Goal: Task Accomplishment & Management: Manage account settings

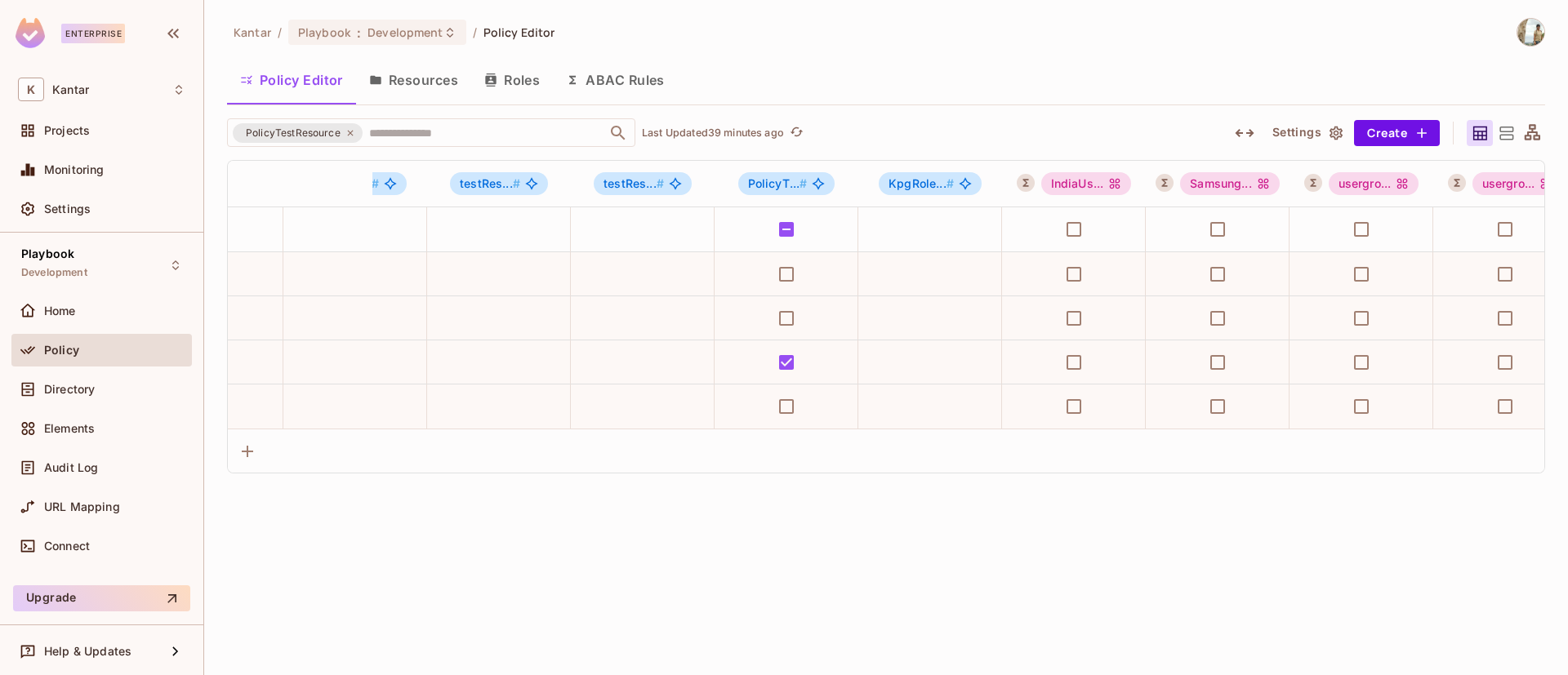
scroll to position [0, 1742]
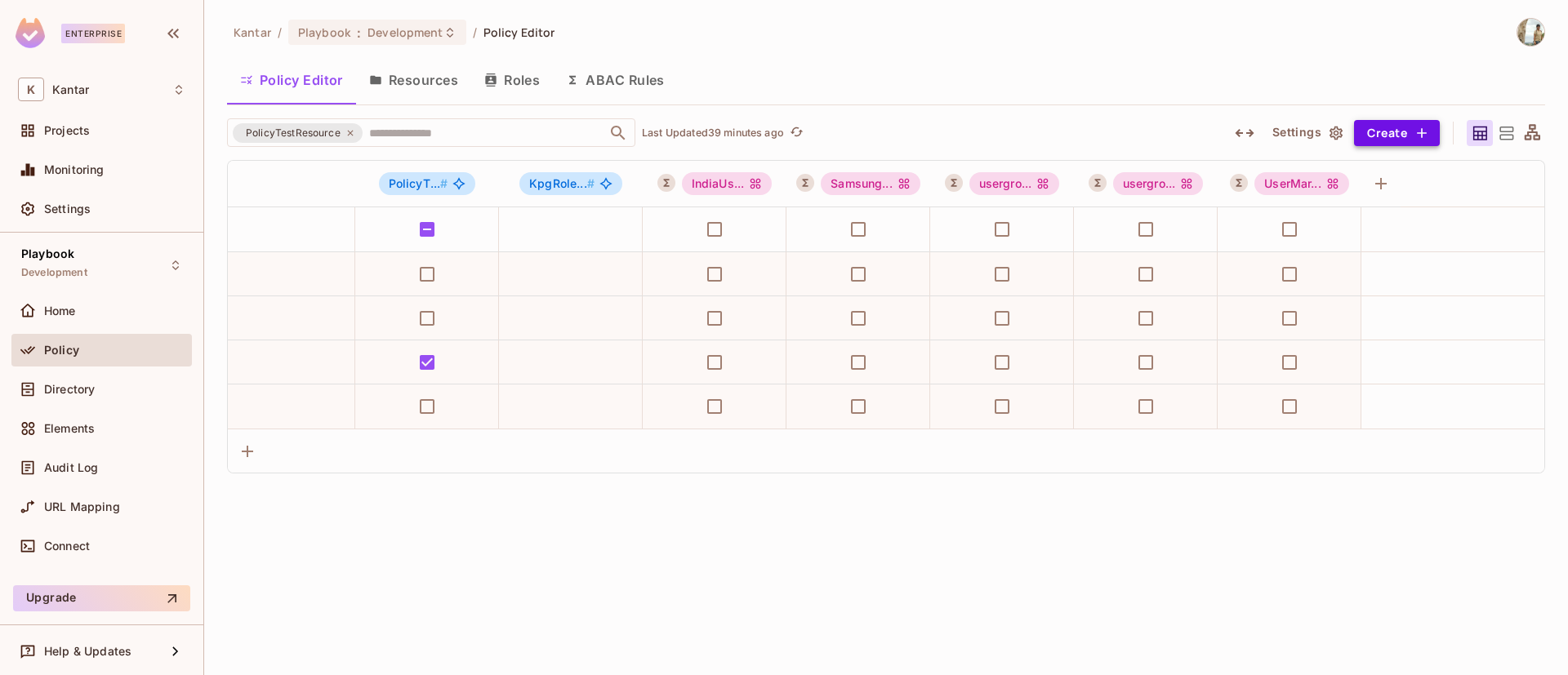
click at [1411, 135] on button "Create" at bounding box center [1397, 133] width 86 height 27
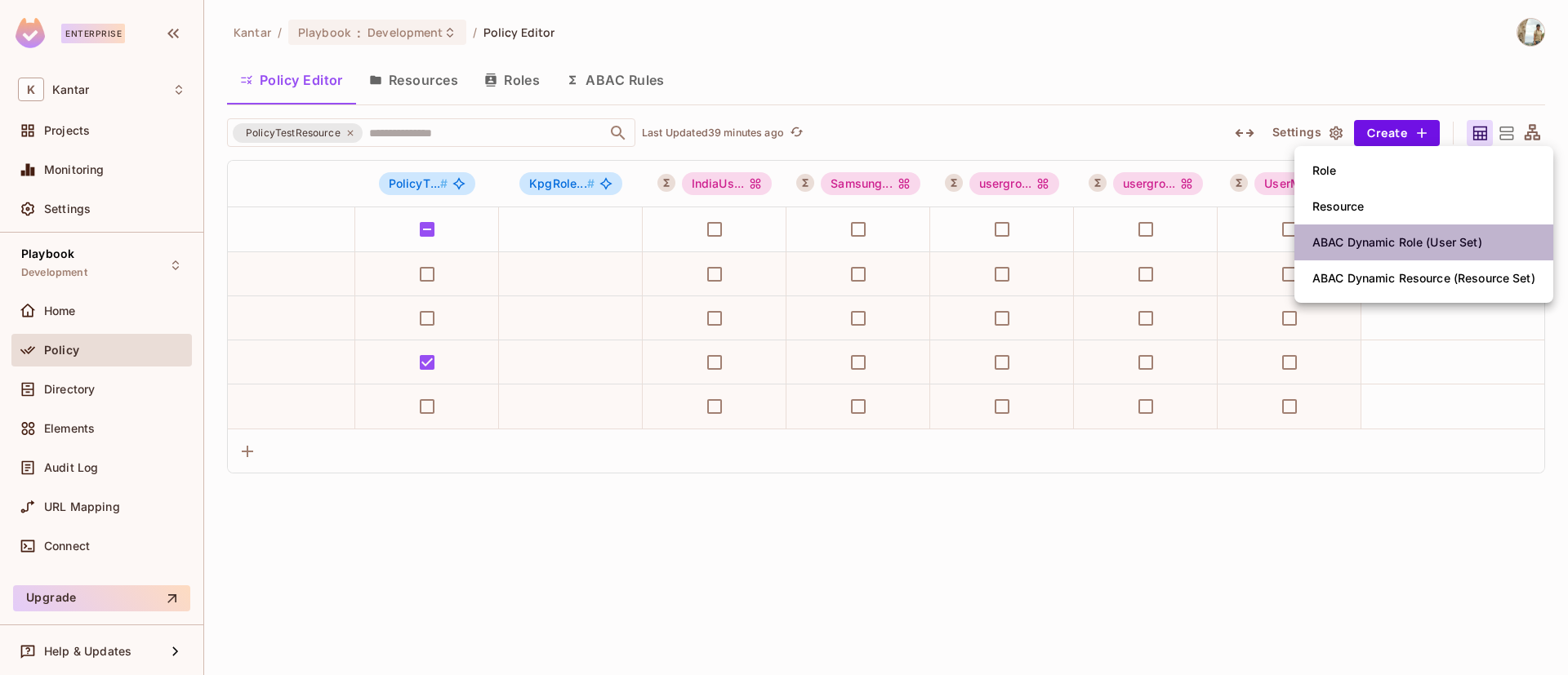
click at [1365, 237] on div "ABAC Dynamic Role (User Set)" at bounding box center [1397, 242] width 170 height 17
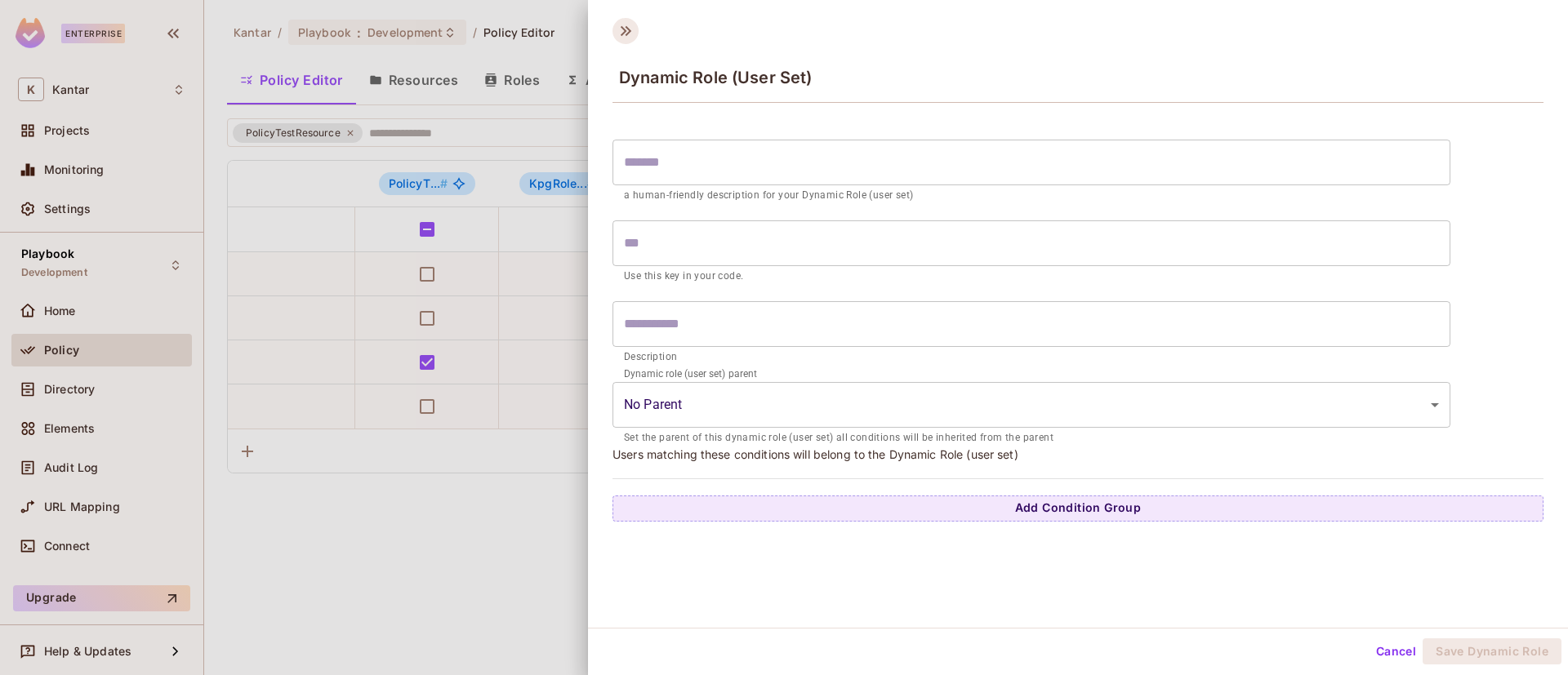
click at [627, 25] on icon at bounding box center [625, 30] width 27 height 27
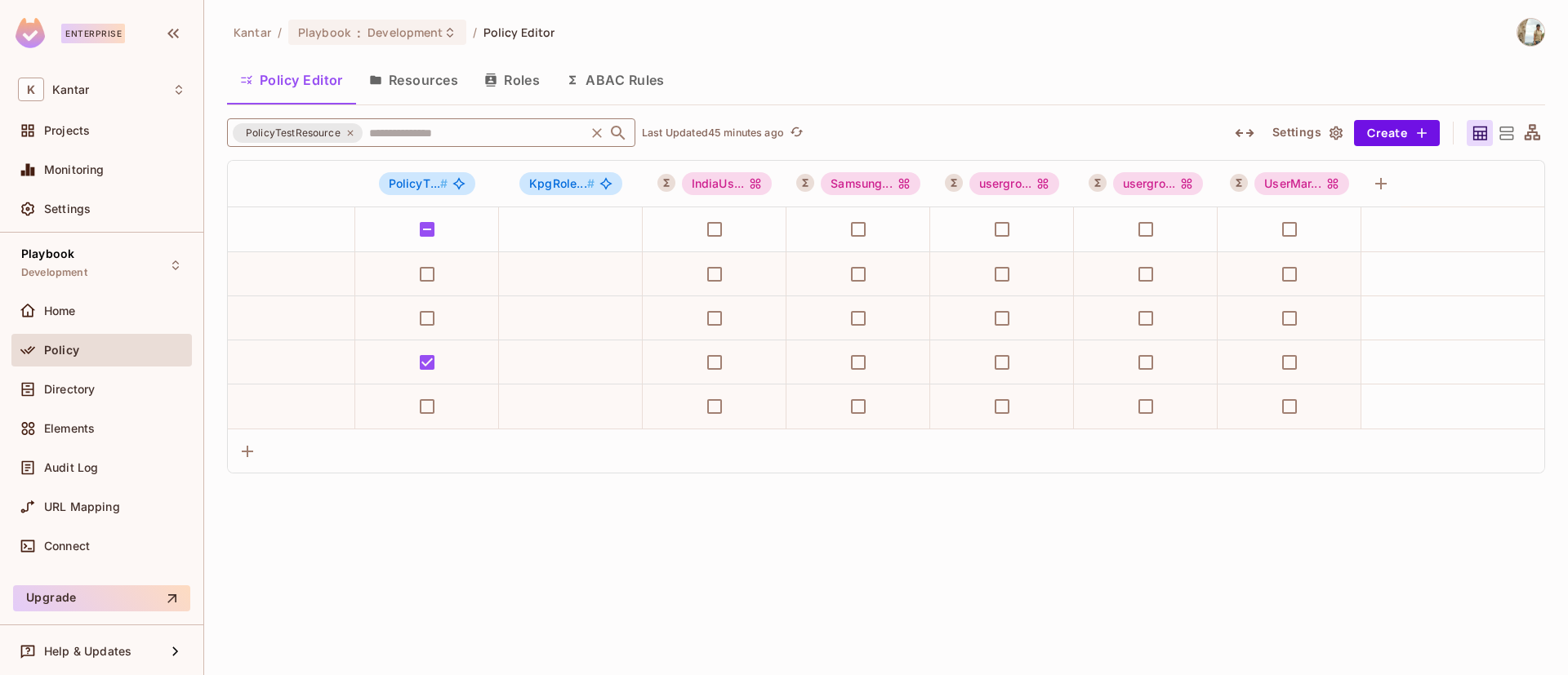
click at [348, 134] on icon at bounding box center [350, 133] width 10 height 10
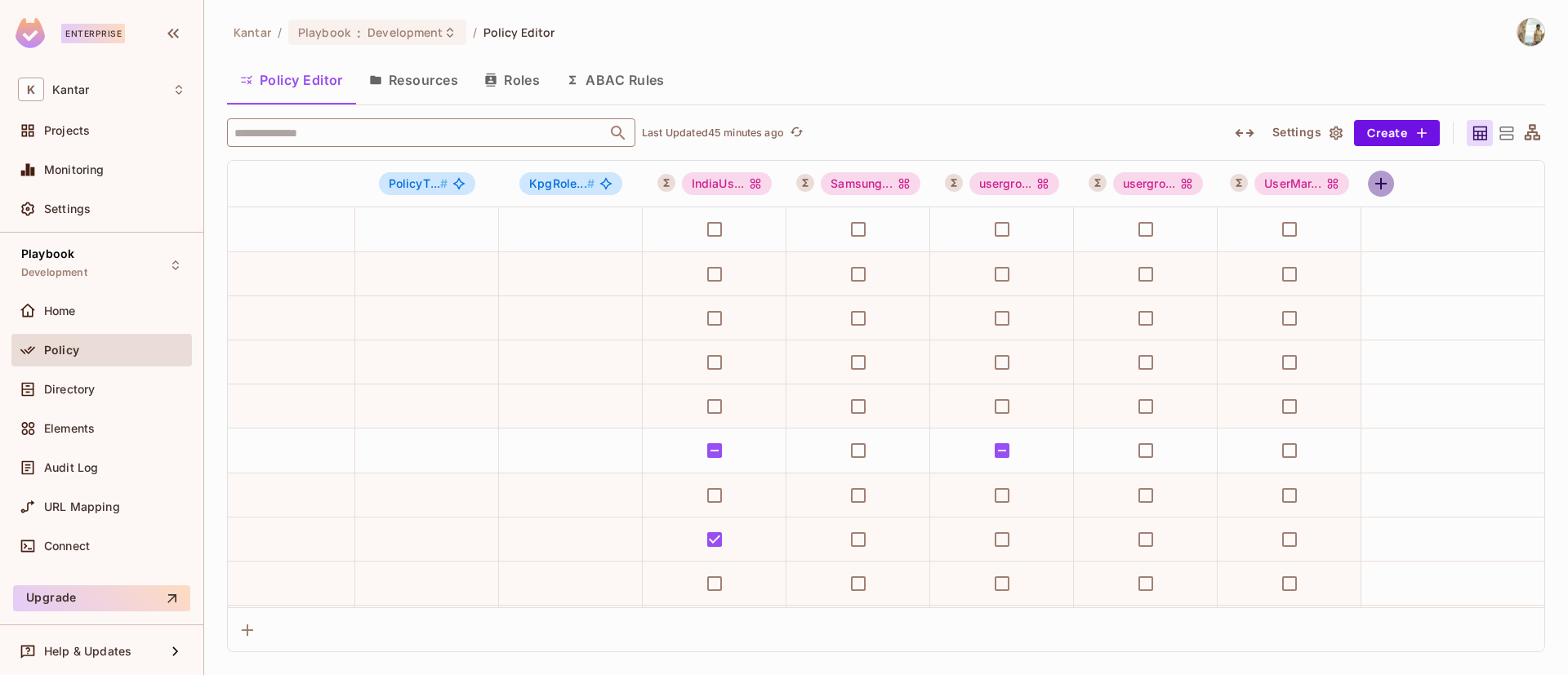
click at [1378, 172] on button "button" at bounding box center [1381, 184] width 27 height 27
click at [1383, 181] on icon "button" at bounding box center [1381, 184] width 20 height 20
click at [1387, 186] on icon "button" at bounding box center [1381, 184] width 20 height 20
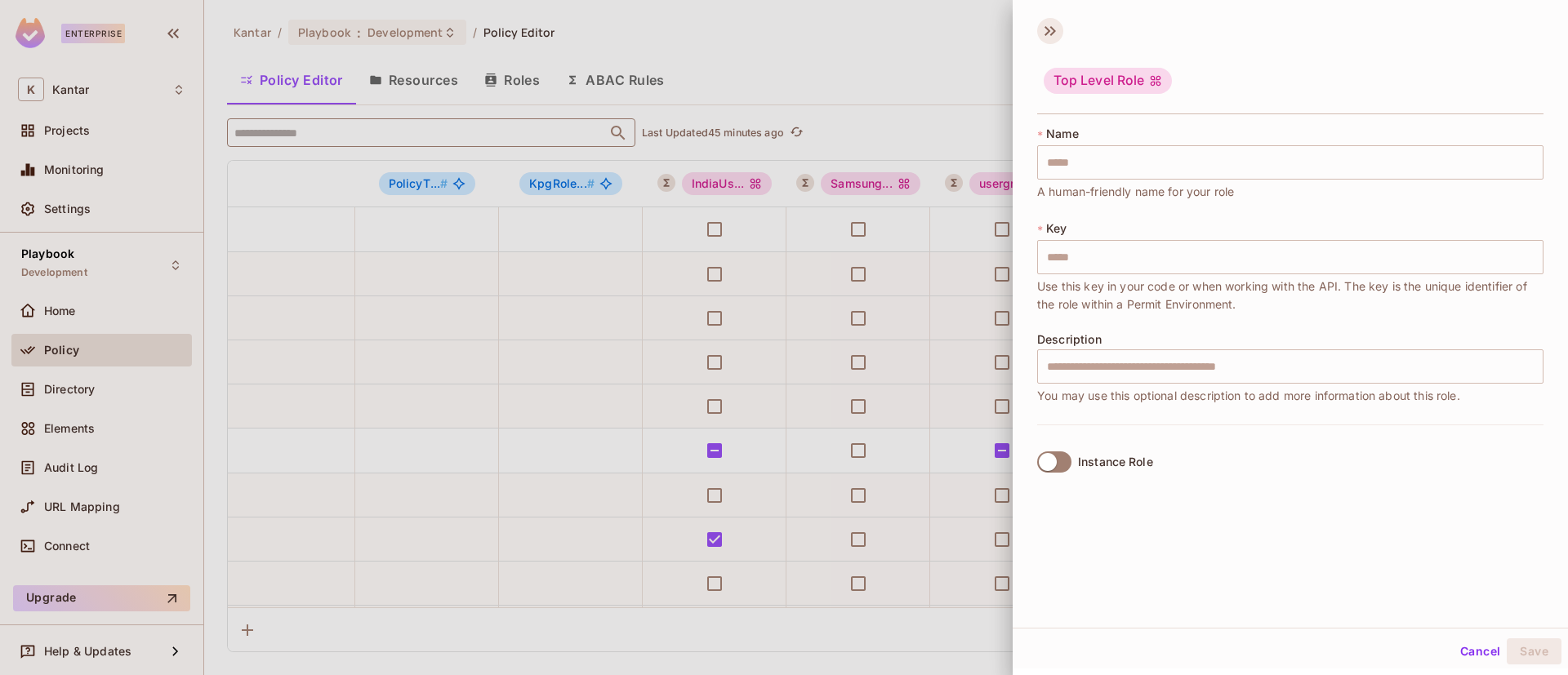
click at [1056, 30] on icon at bounding box center [1050, 30] width 27 height 27
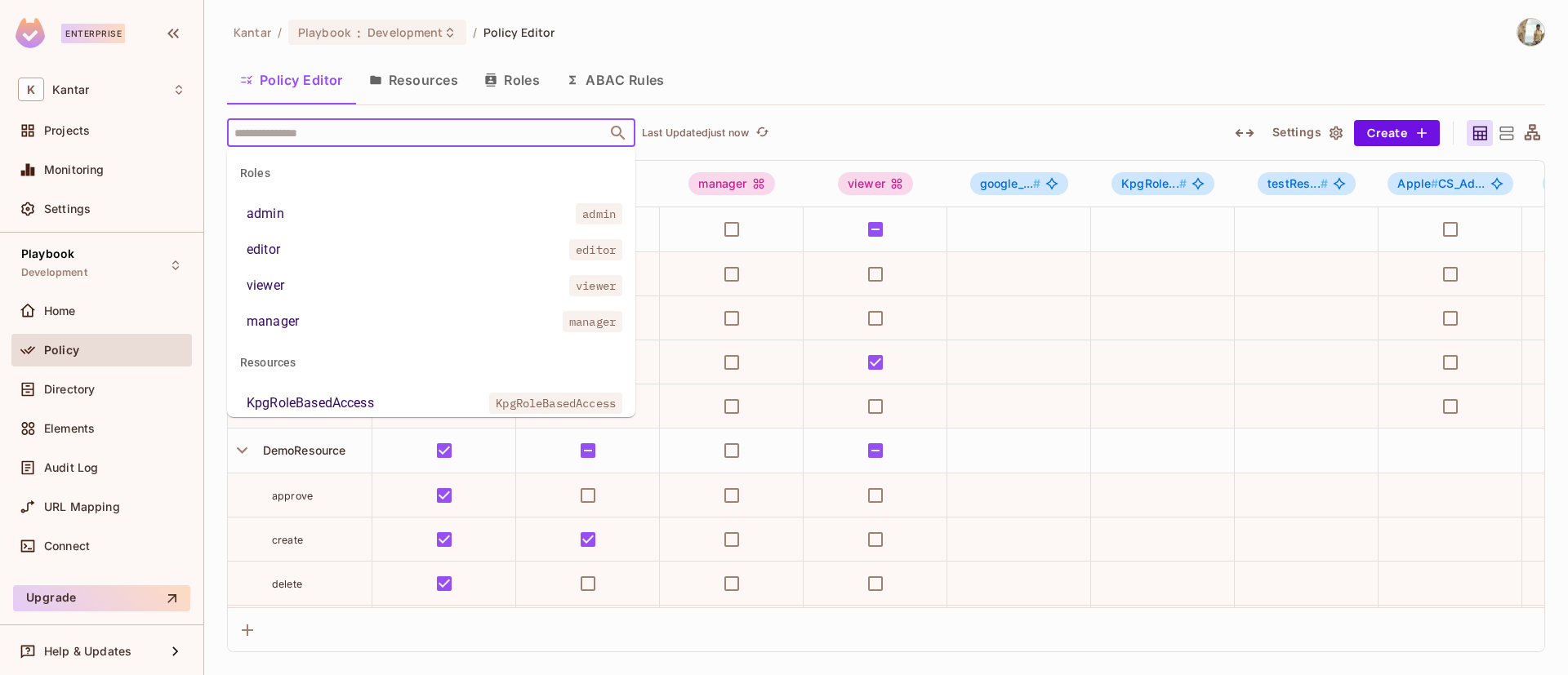
click at [284, 133] on input "text" at bounding box center [417, 132] width 374 height 28
type input "*"
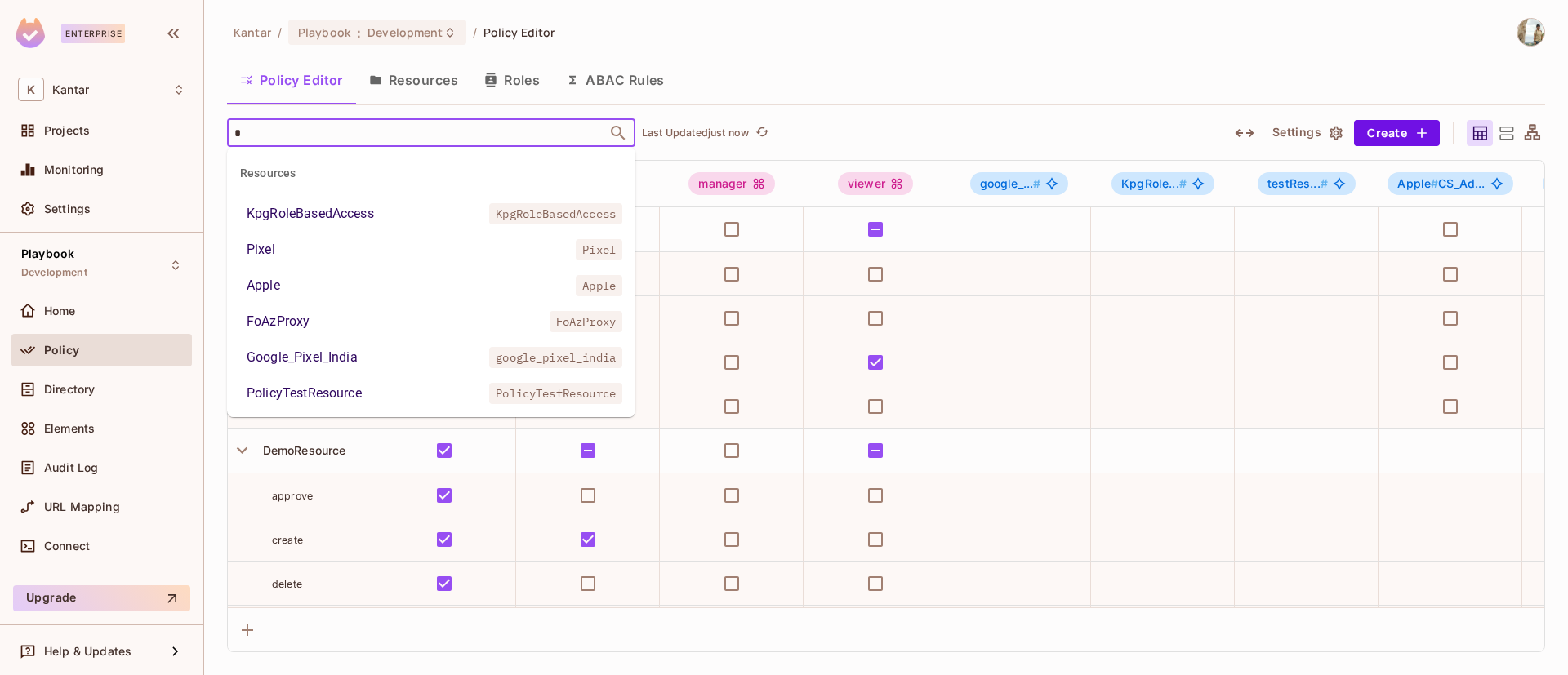
click at [352, 390] on div "PolicyTestResource" at bounding box center [304, 394] width 115 height 20
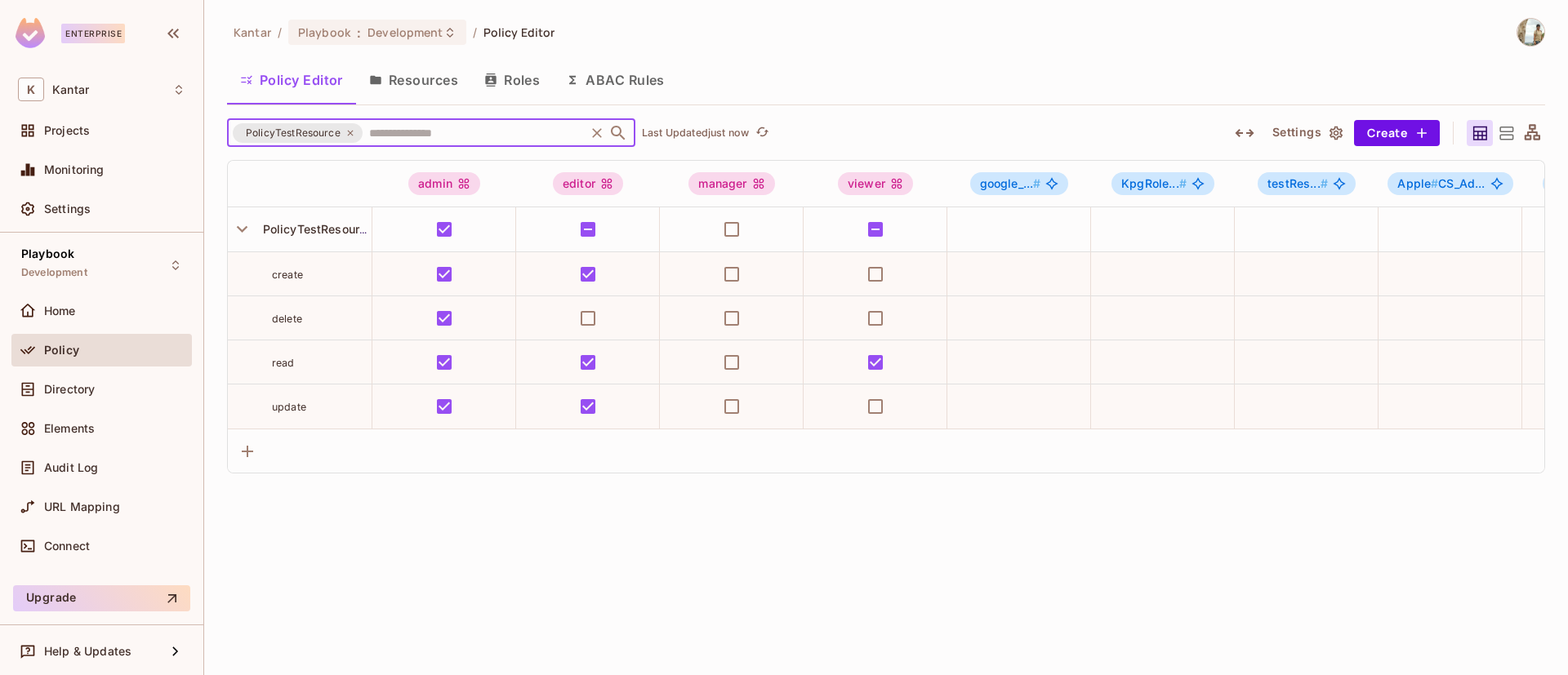
click at [348, 128] on icon at bounding box center [350, 133] width 10 height 10
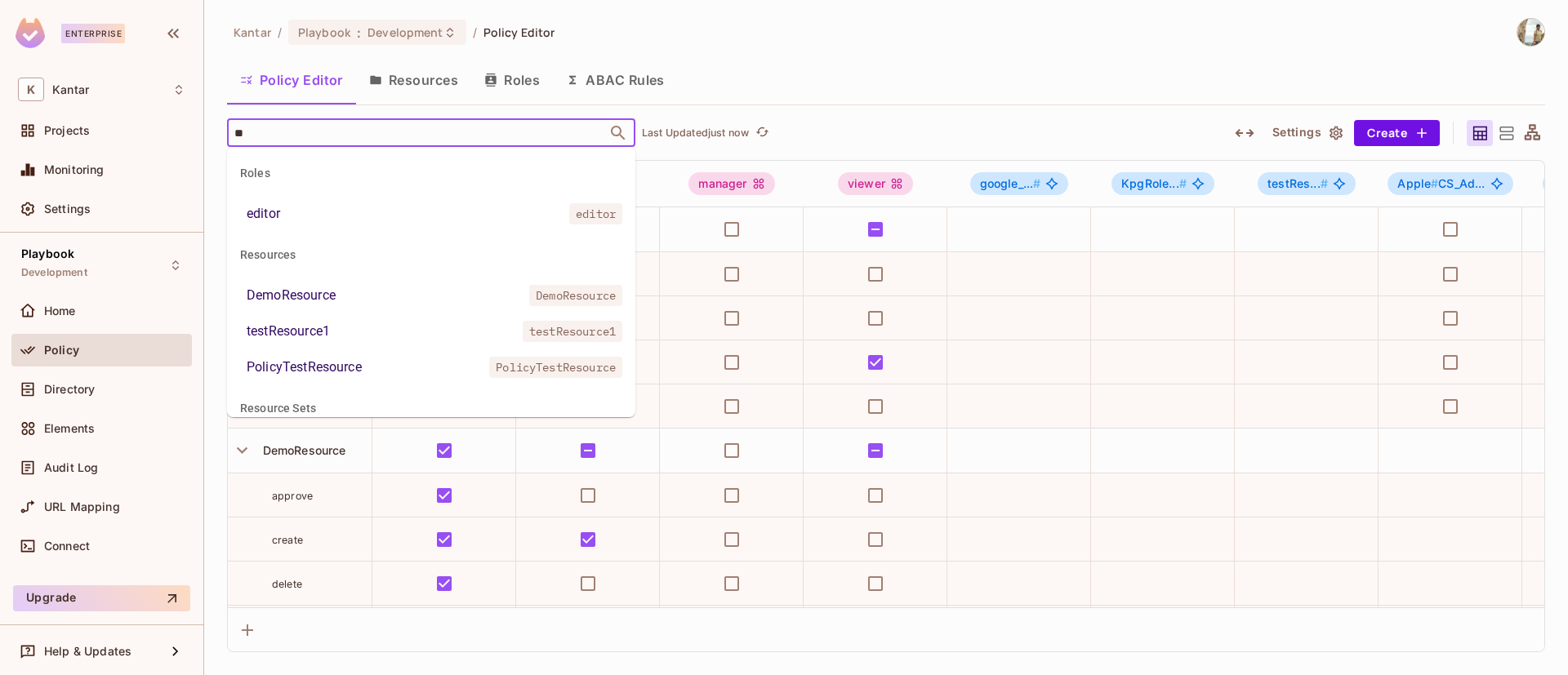
type input "***"
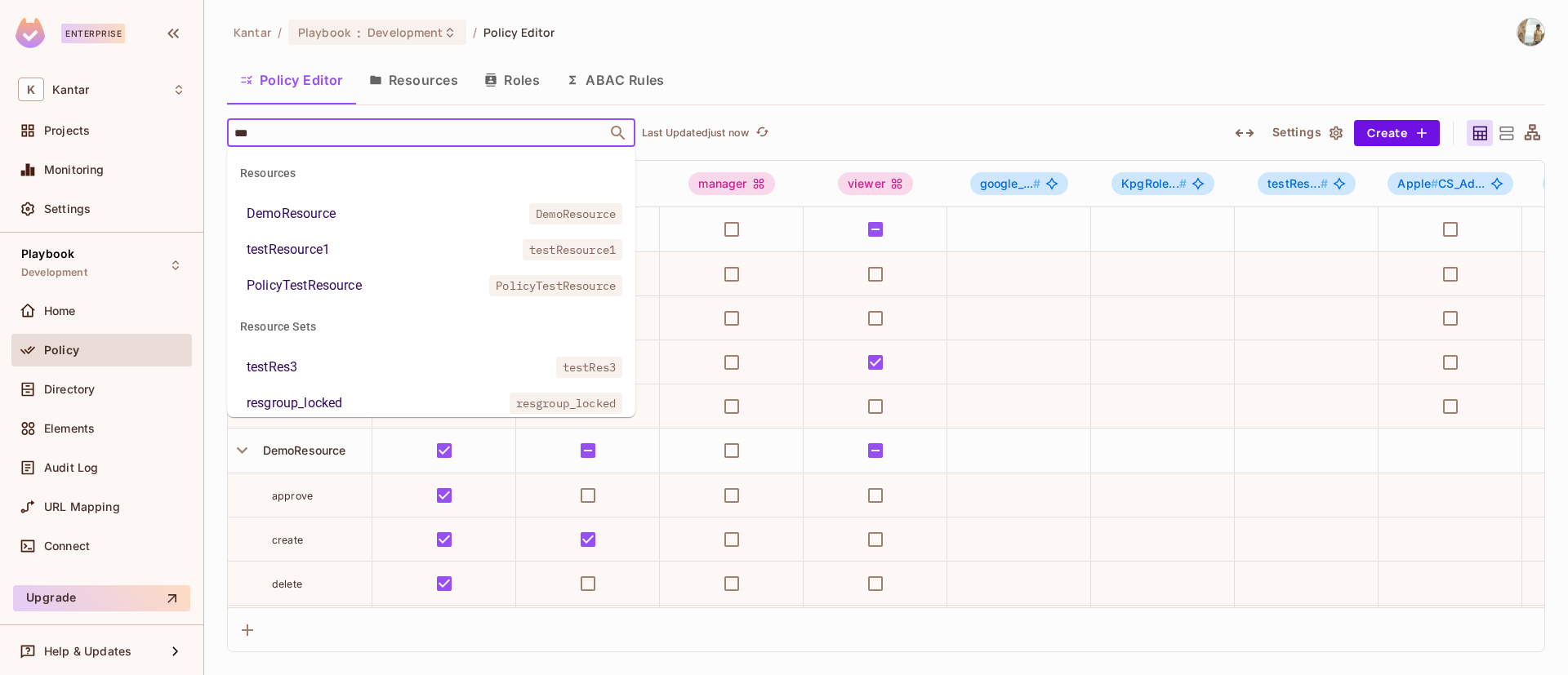
click at [340, 398] on div "resgroup_locked" at bounding box center [294, 404] width 95 height 20
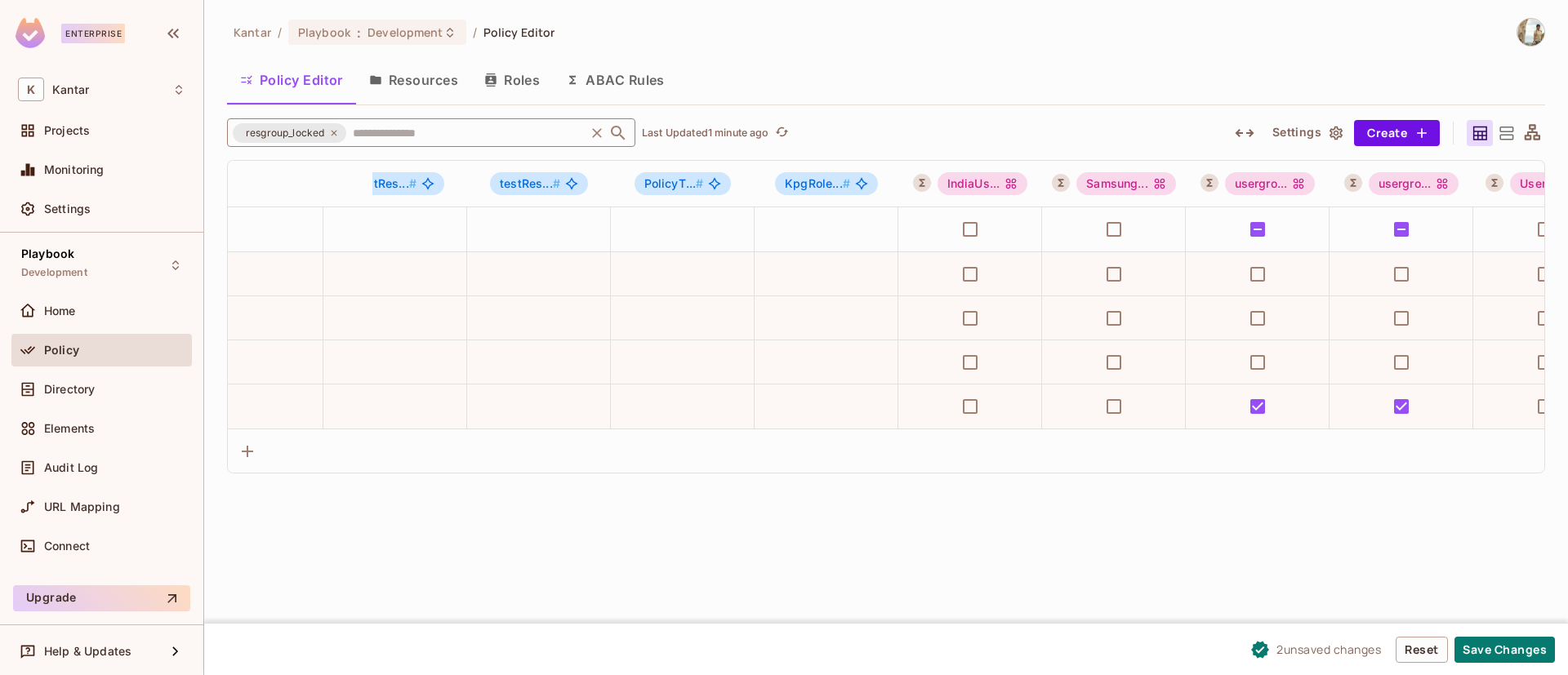
scroll to position [0, 1742]
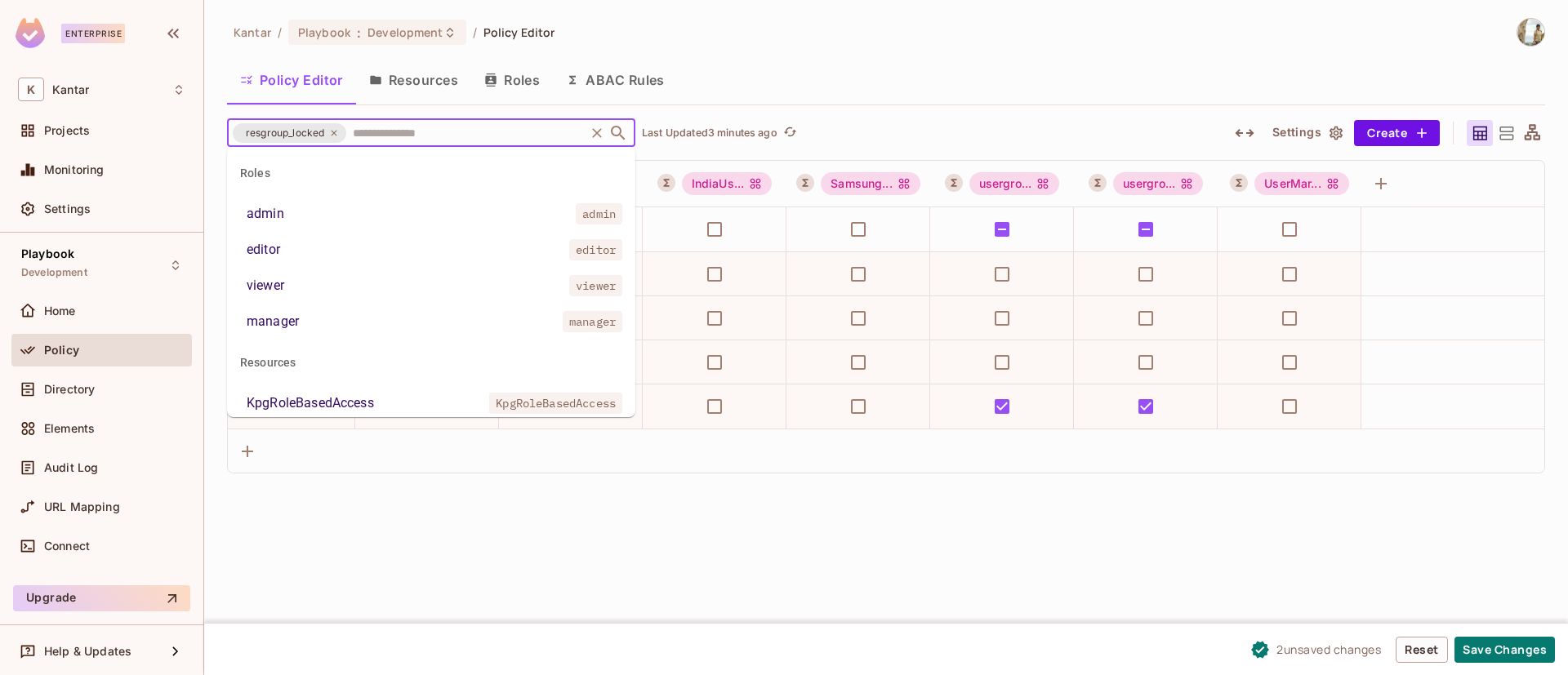
click at [375, 132] on input "text" at bounding box center [466, 132] width 234 height 28
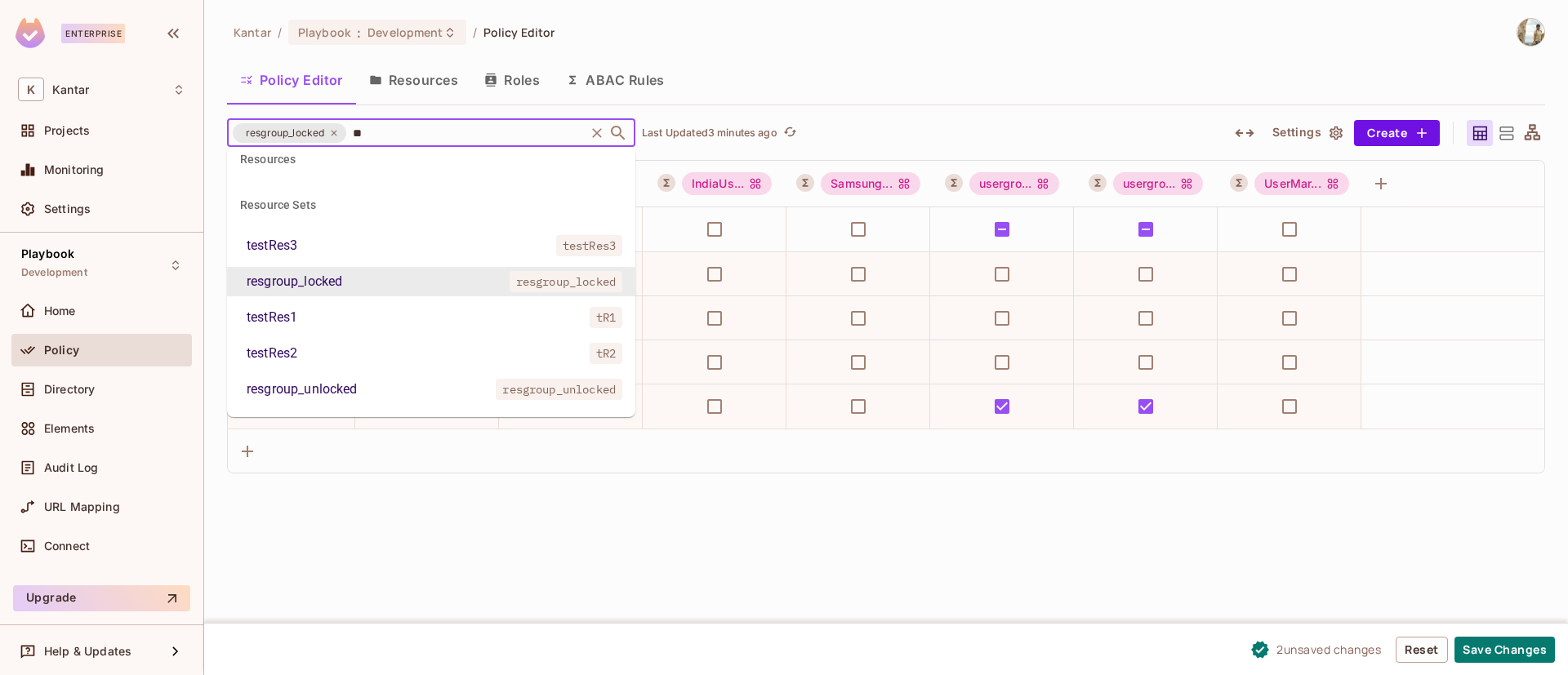
type input "***"
click at [350, 392] on div "resgroup_unlocked" at bounding box center [302, 389] width 111 height 20
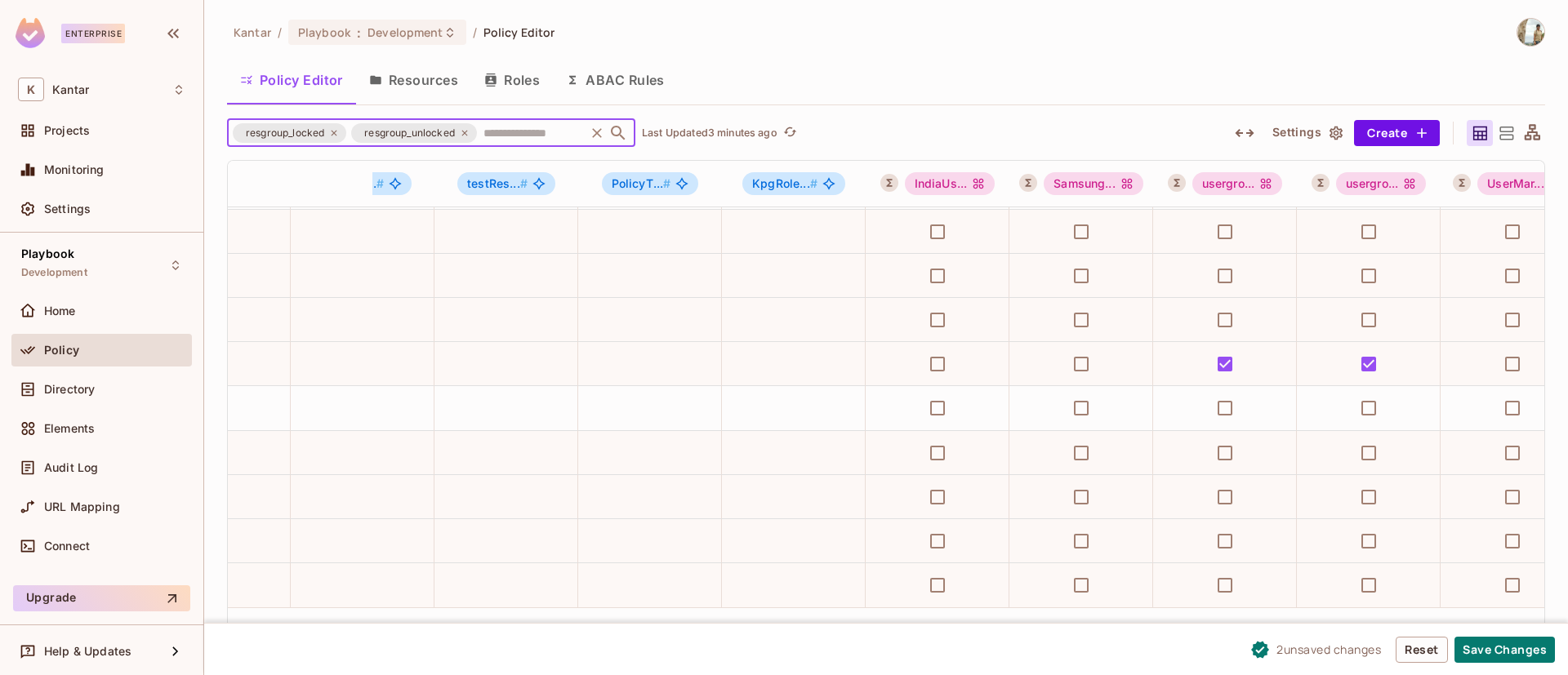
scroll to position [61, 1553]
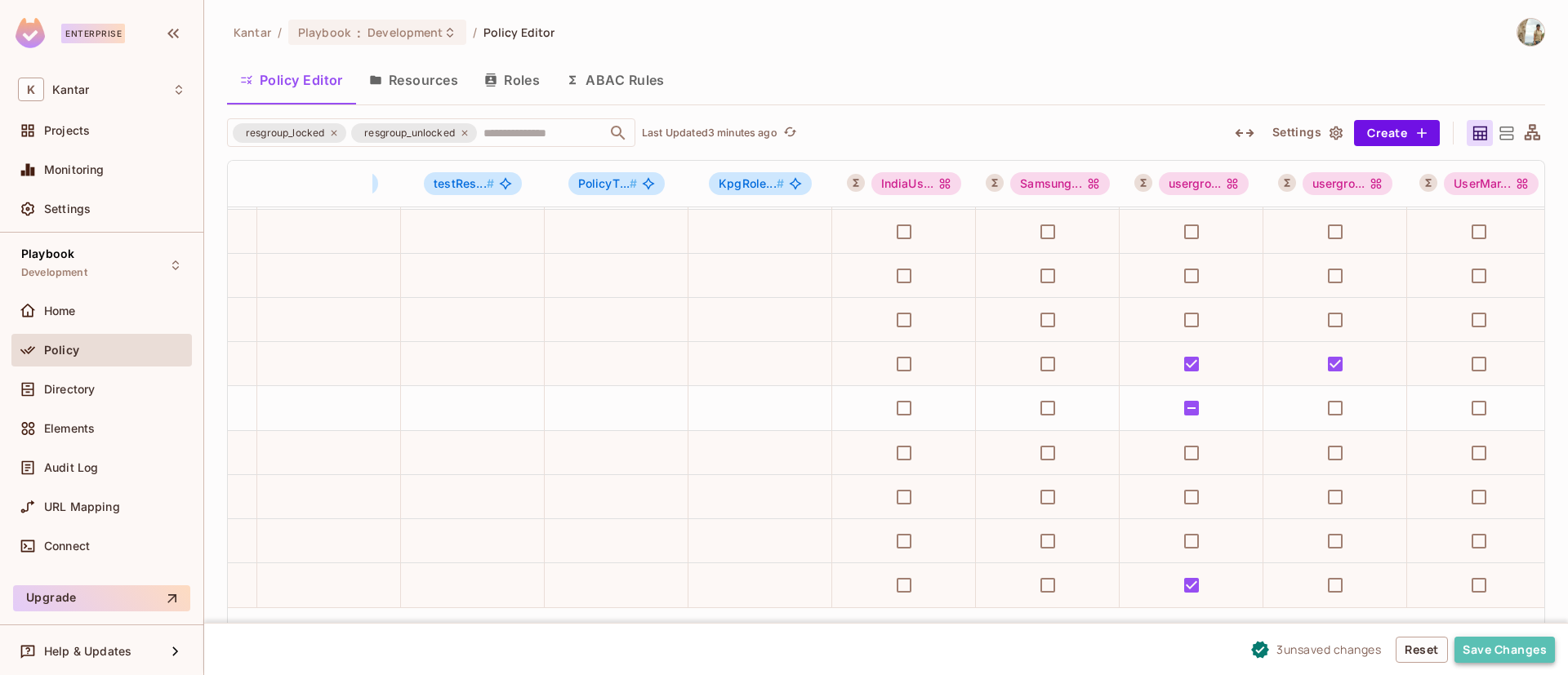
click at [1493, 645] on button "Save Changes" at bounding box center [1505, 649] width 100 height 27
click at [1493, 645] on div at bounding box center [886, 629] width 1316 height 44
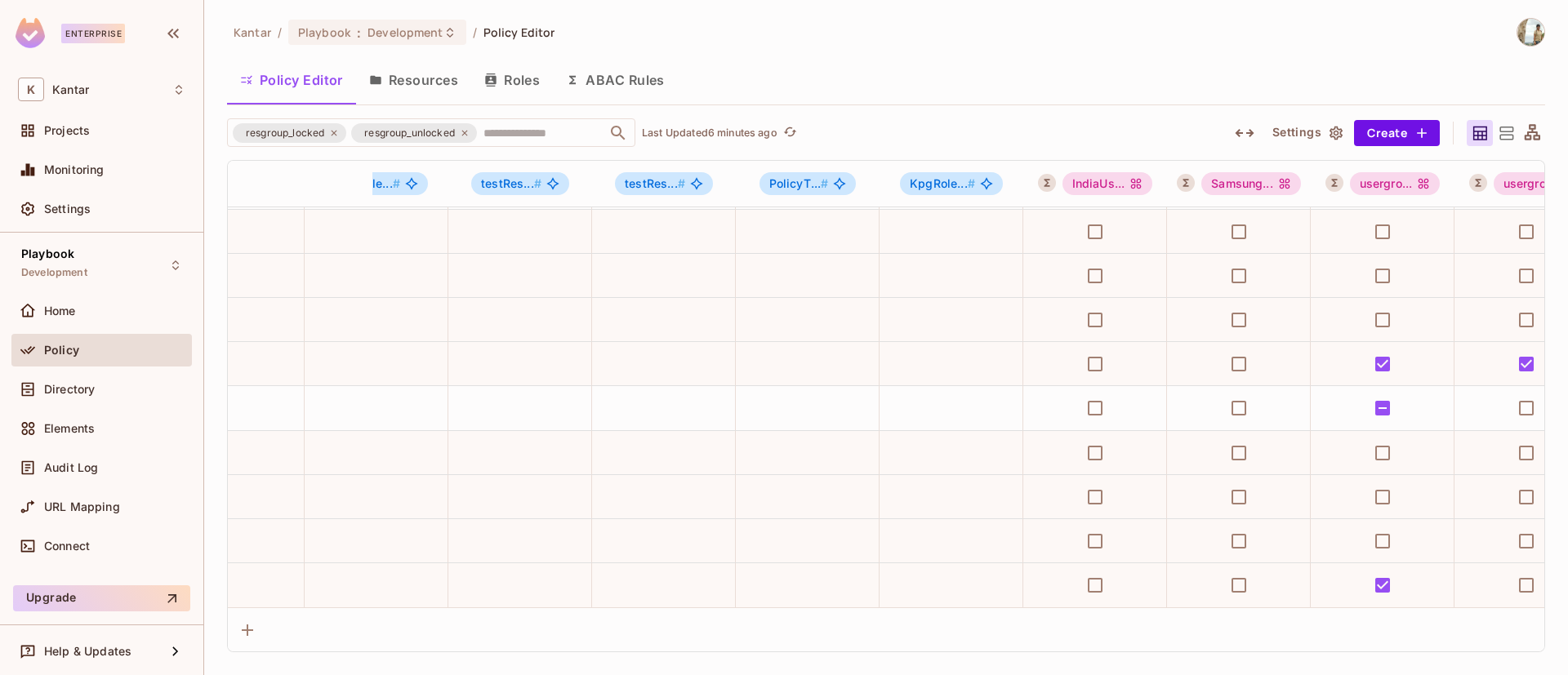
scroll to position [61, 1762]
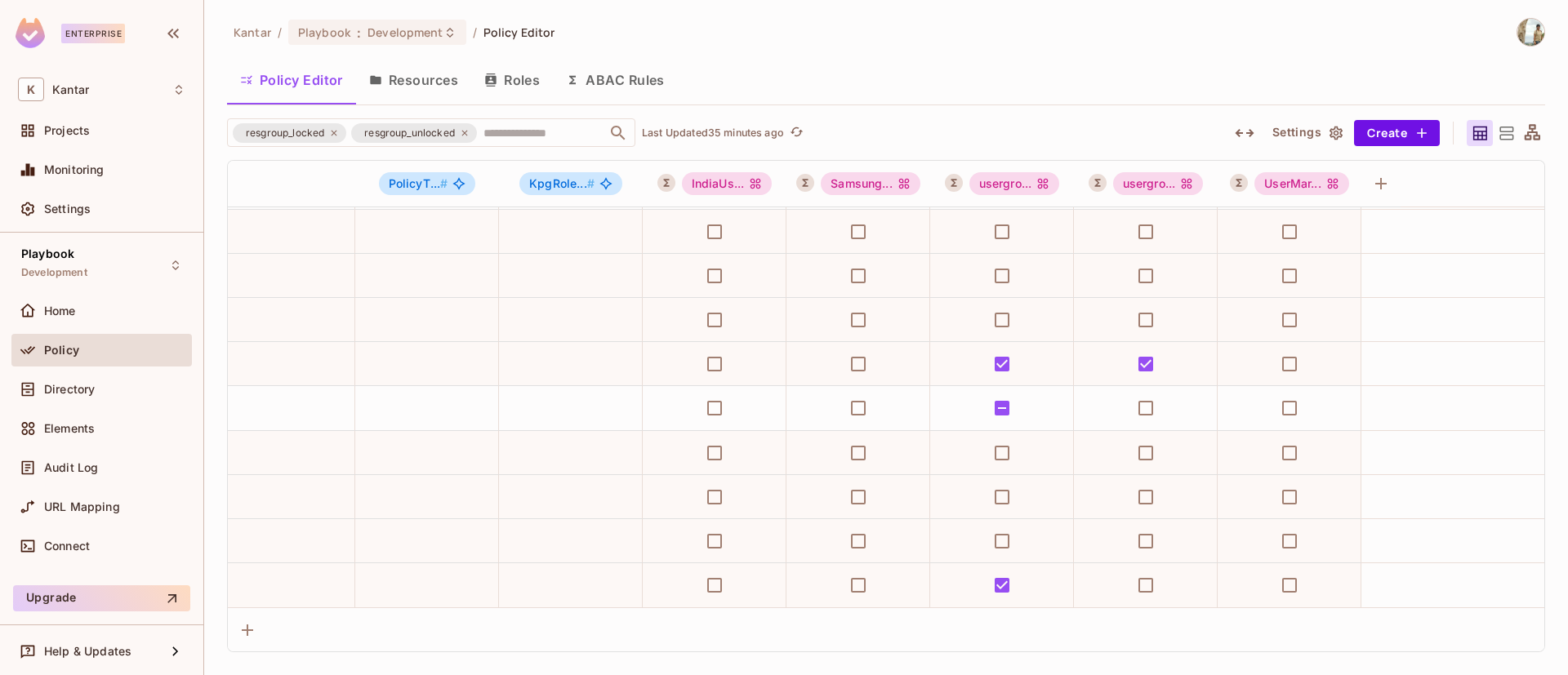
click at [418, 89] on button "Resources" at bounding box center [413, 81] width 115 height 41
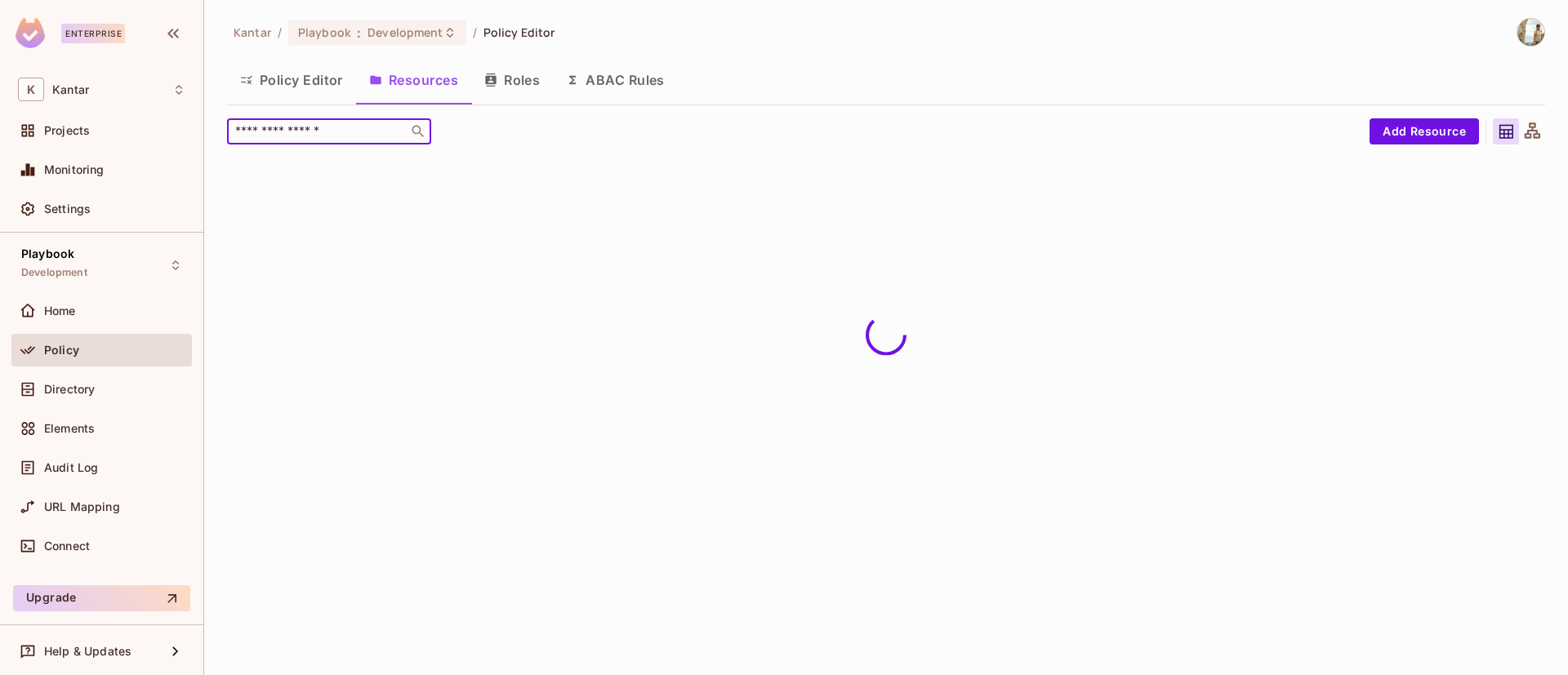
click at [331, 134] on input "text" at bounding box center [318, 131] width 171 height 17
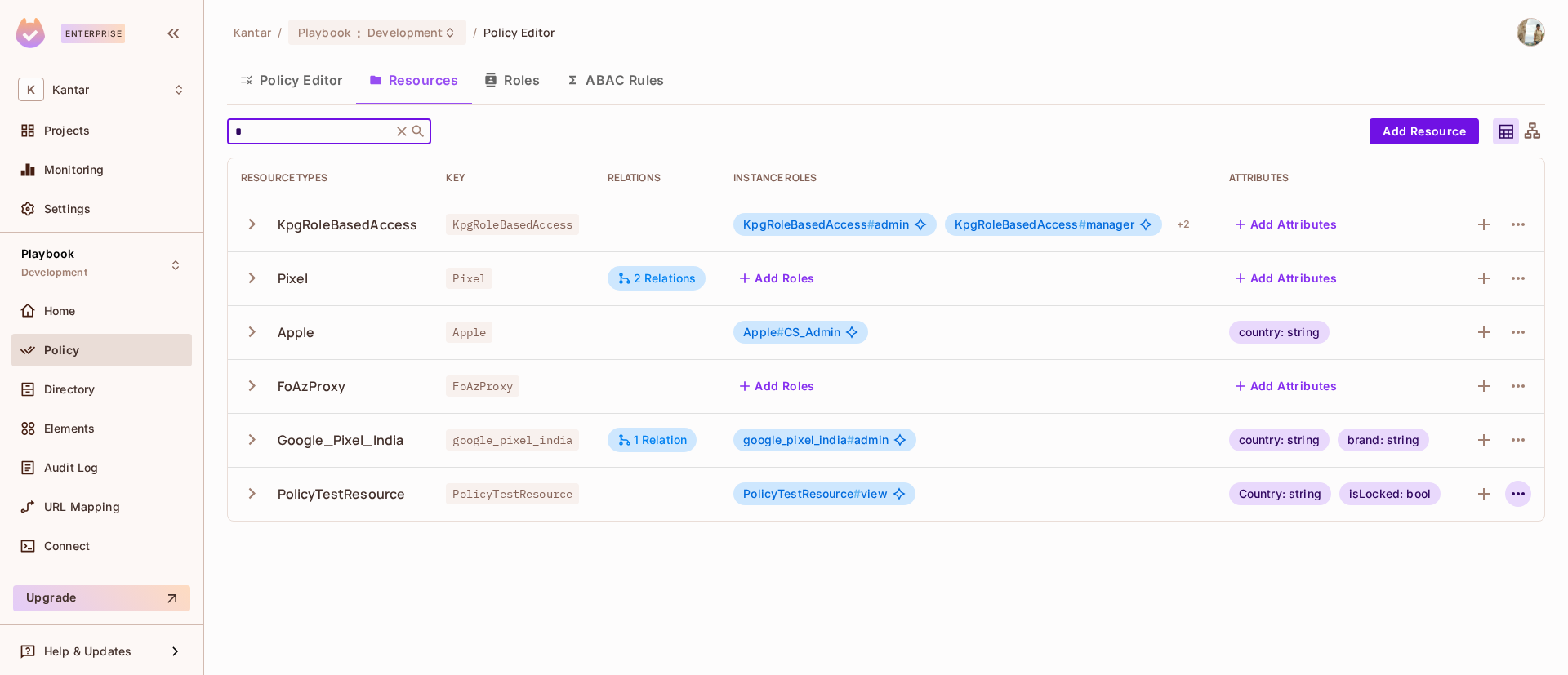
type input "*"
click at [1510, 495] on icon "button" at bounding box center [1519, 494] width 20 height 20
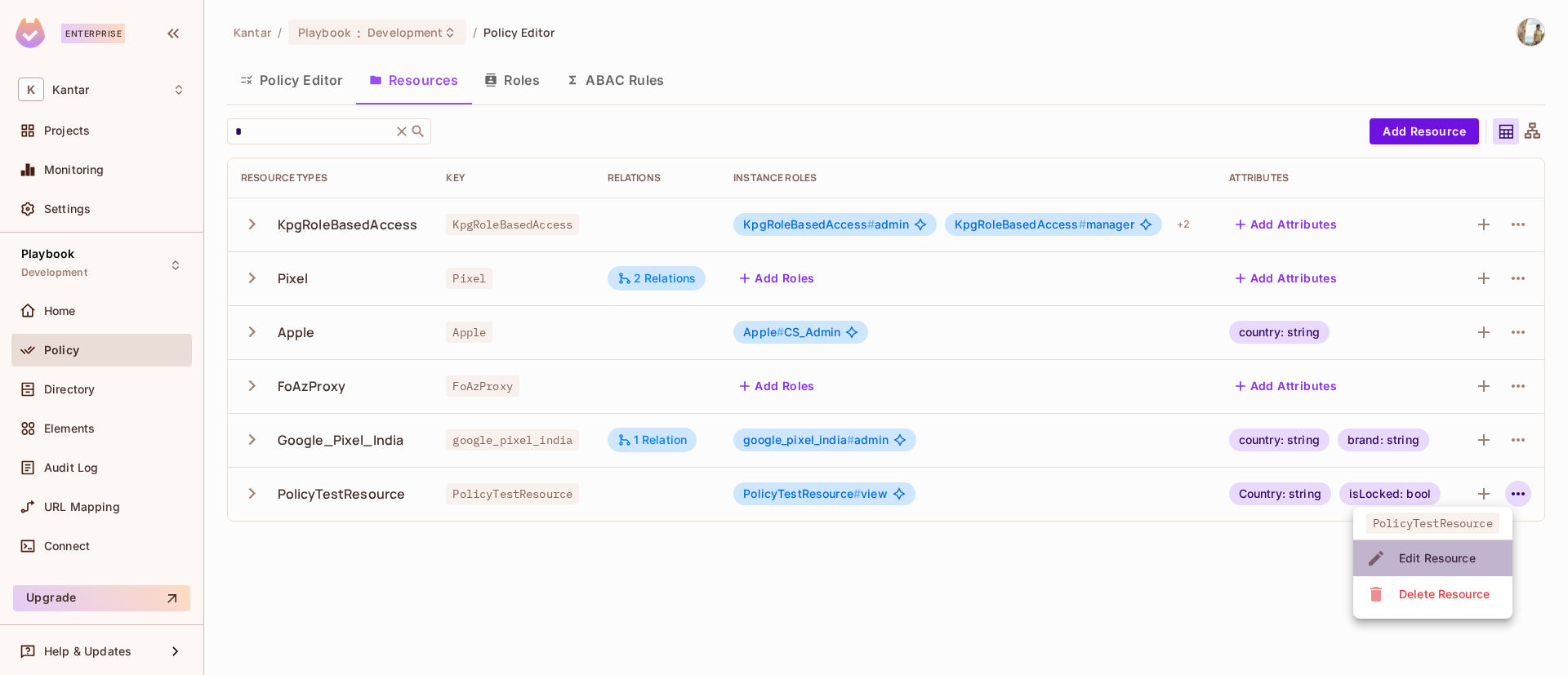
click at [1467, 548] on span "Edit Resource" at bounding box center [1437, 558] width 87 height 27
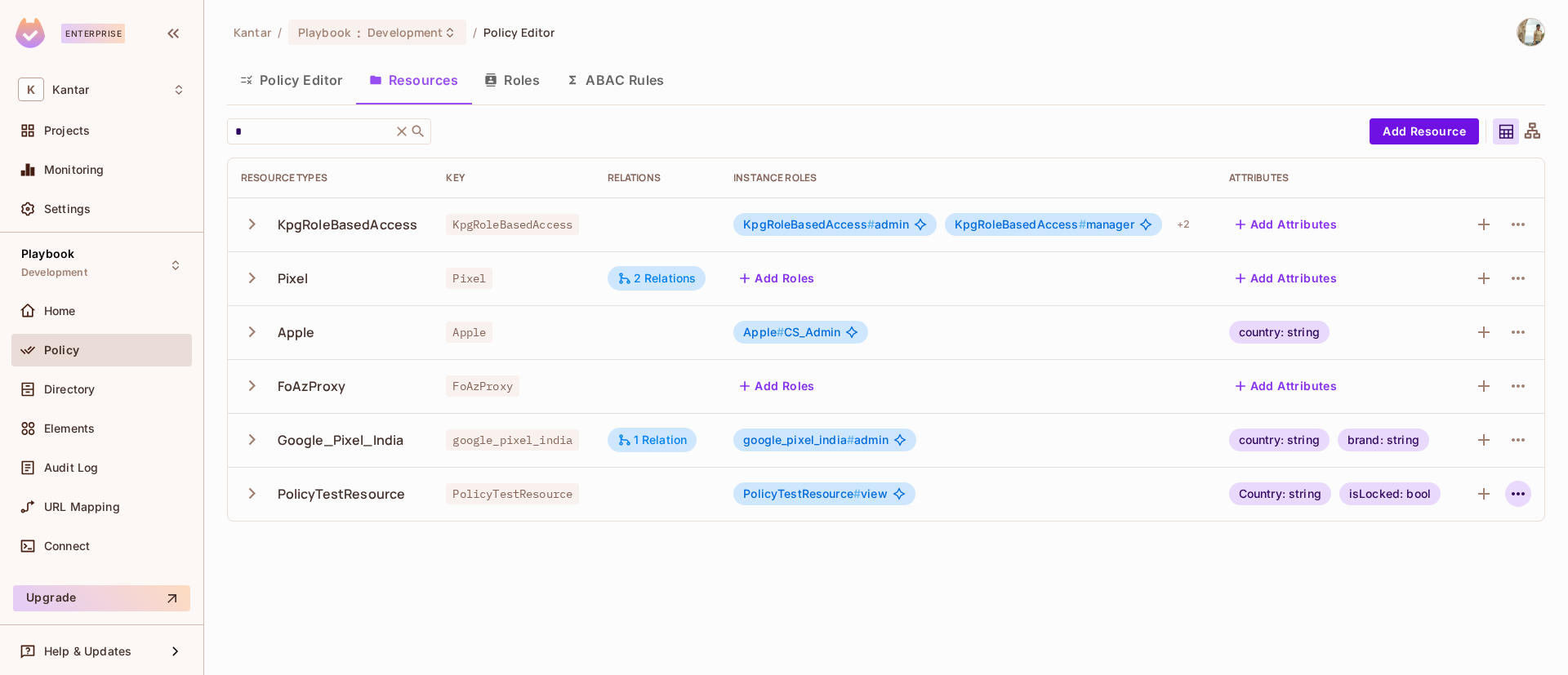
click at [1517, 497] on icon "button" at bounding box center [1519, 494] width 20 height 20
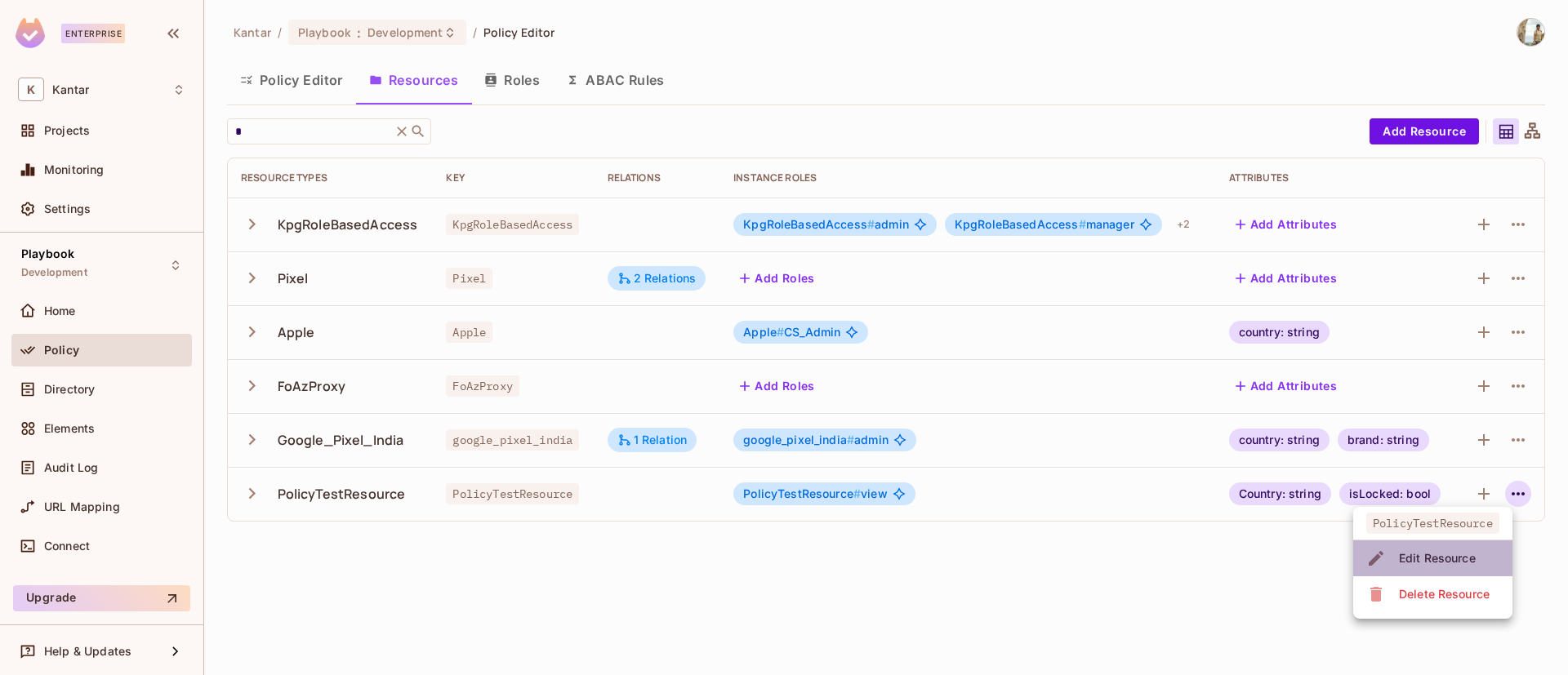
click at [1404, 564] on div "Edit Resource" at bounding box center [1437, 558] width 77 height 17
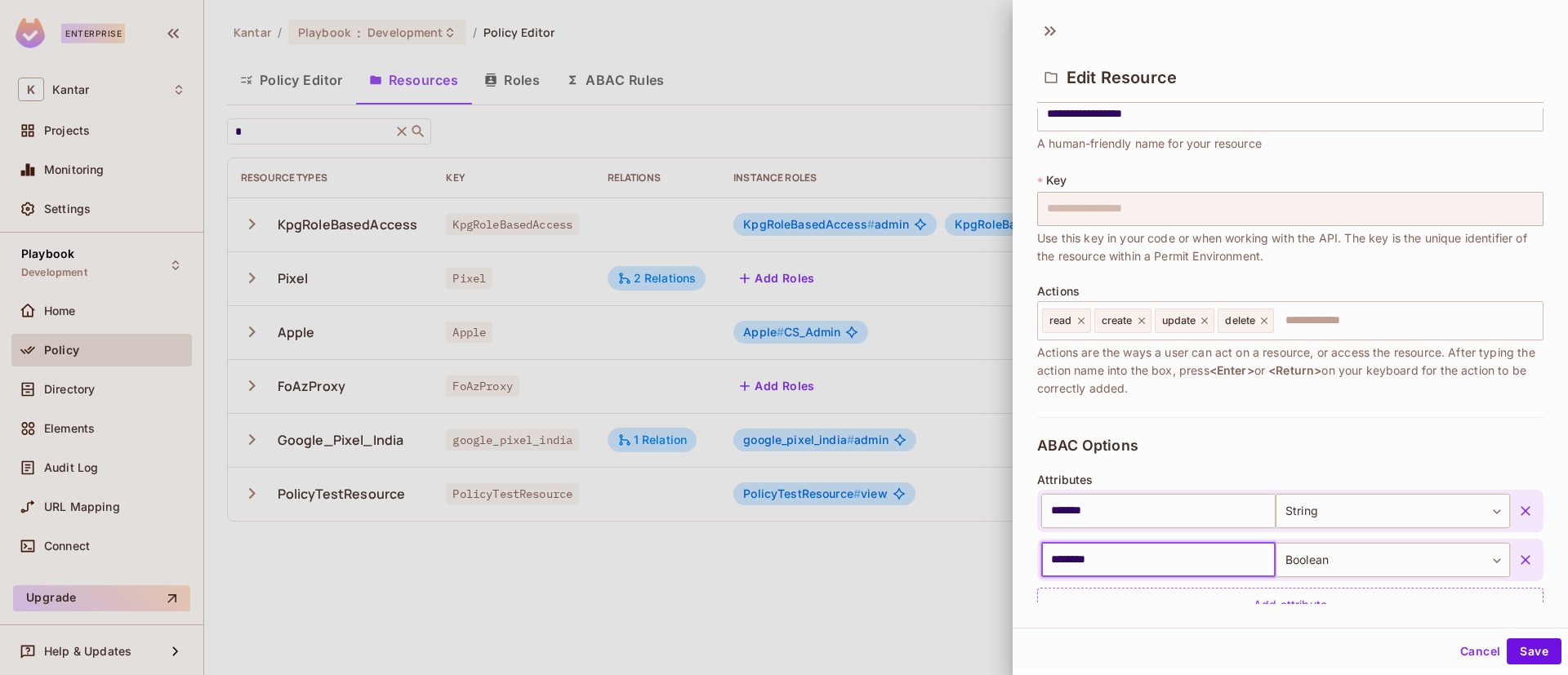
scroll to position [43, 0]
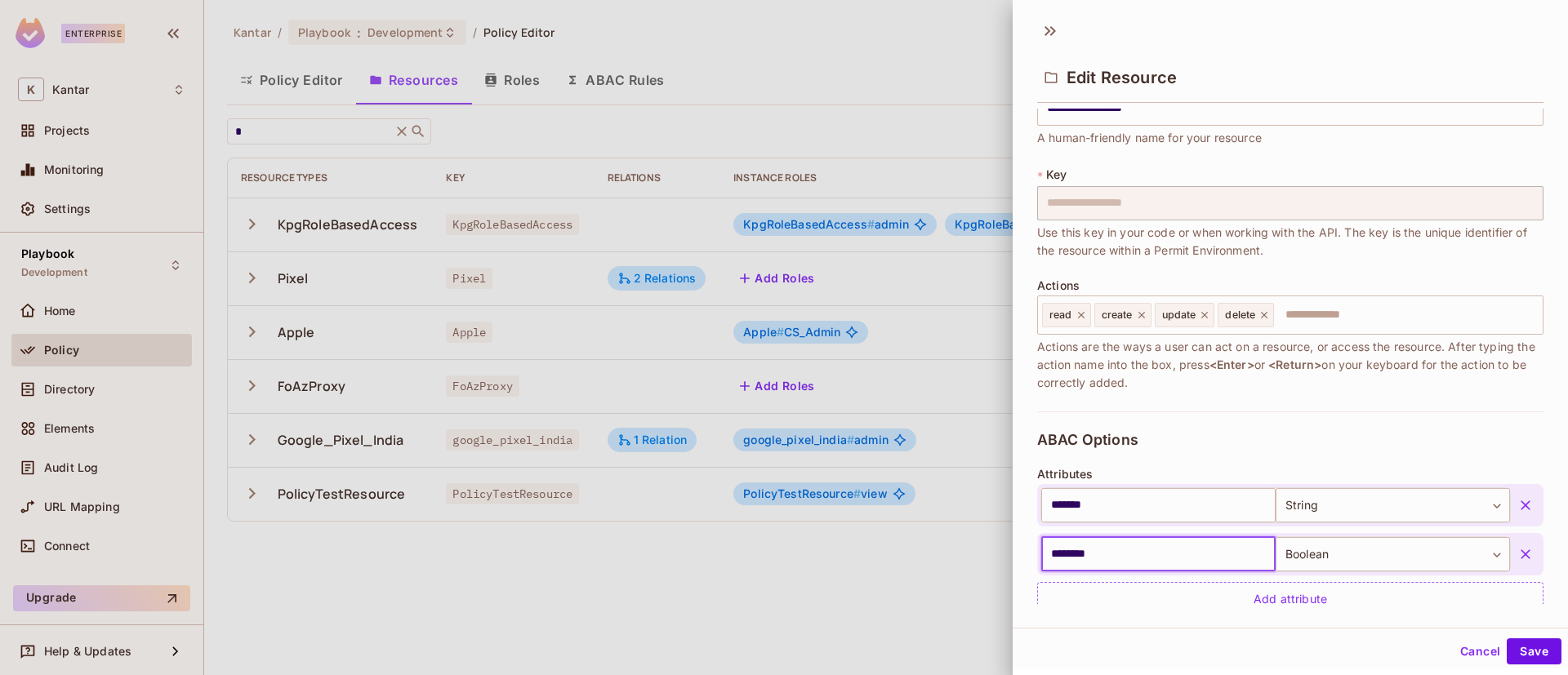
drag, startPoint x: 1136, startPoint y: 590, endPoint x: 955, endPoint y: 589, distance: 181.0
click at [955, 589] on div "**********" at bounding box center [784, 337] width 1568 height 675
click at [704, 580] on div at bounding box center [784, 337] width 1568 height 675
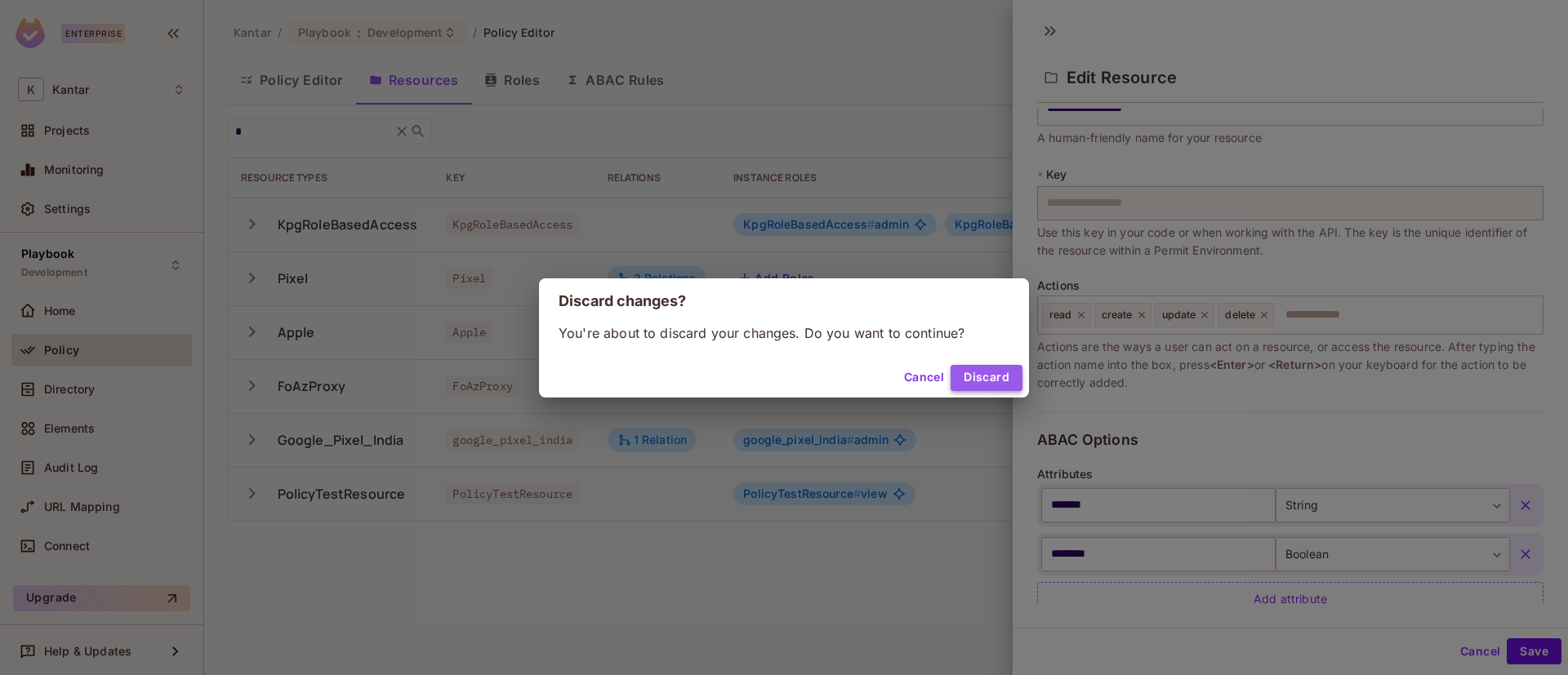
click at [969, 372] on button "Discard" at bounding box center [986, 377] width 72 height 27
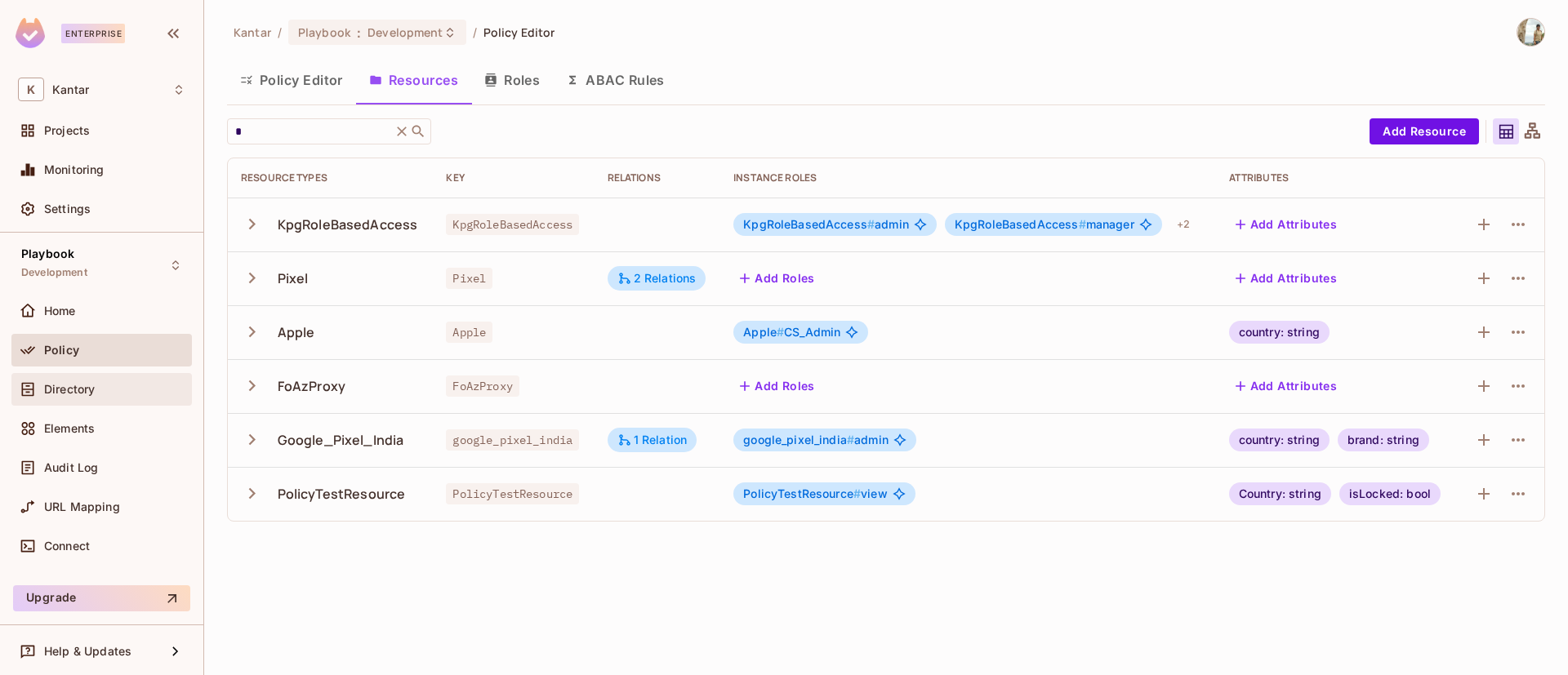
click at [108, 382] on div "Directory" at bounding box center [101, 389] width 167 height 20
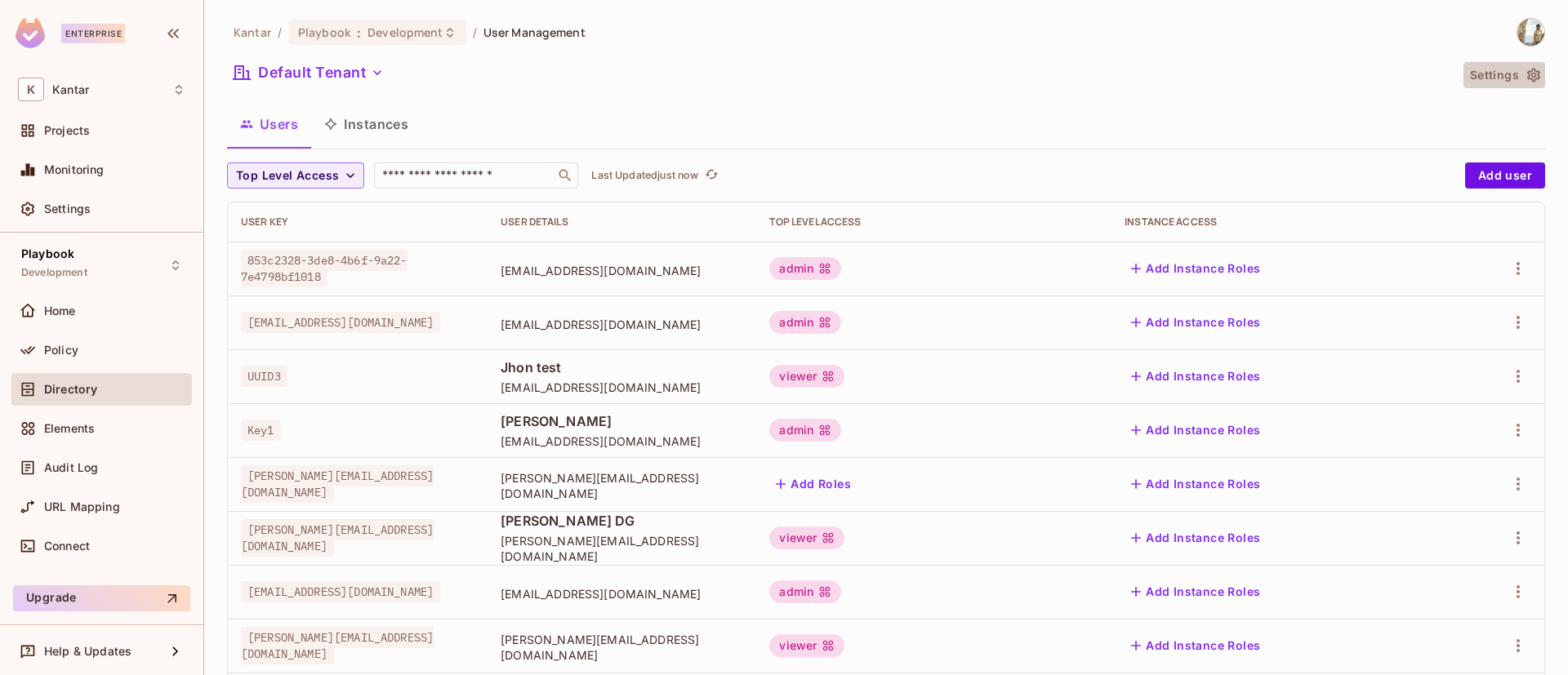
click at [1474, 77] on button "Settings" at bounding box center [1504, 75] width 82 height 27
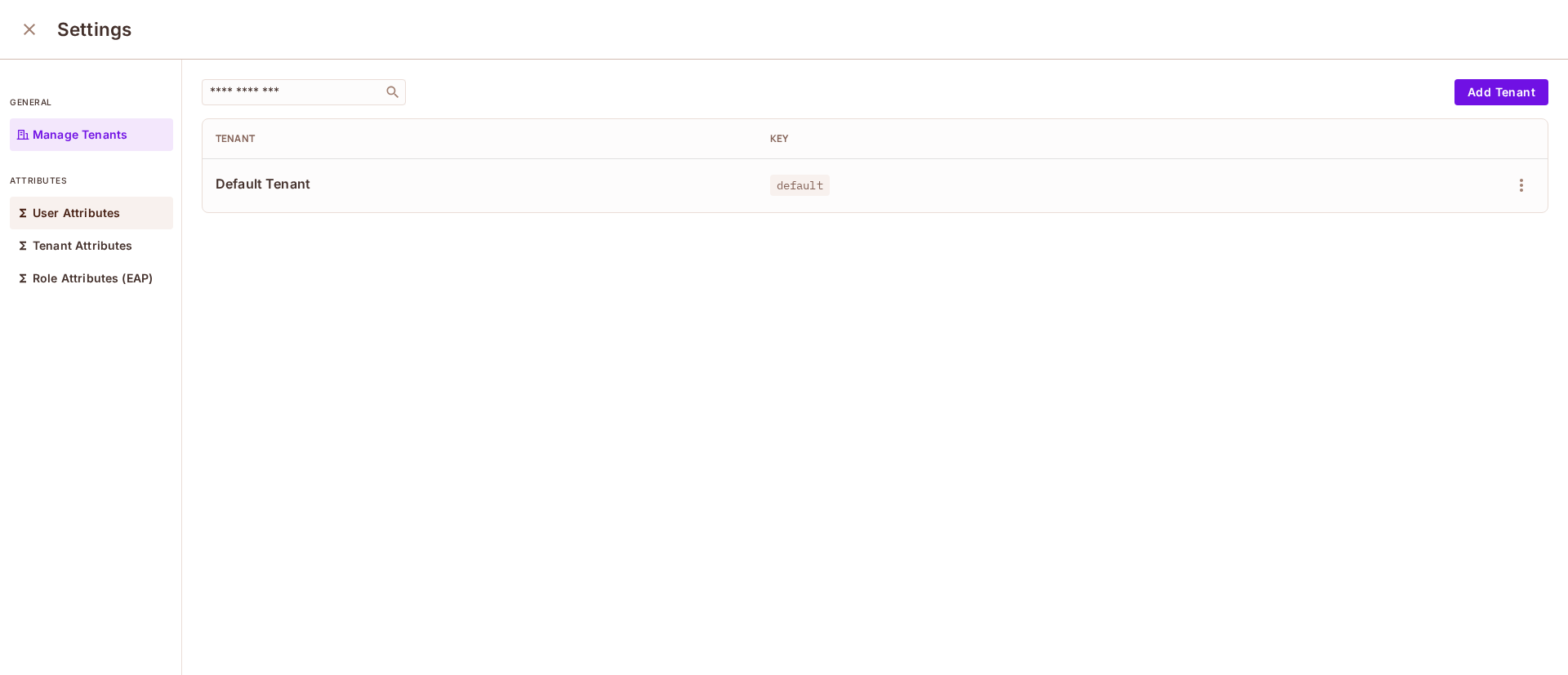
click at [101, 215] on p "User Attributes" at bounding box center [76, 212] width 87 height 13
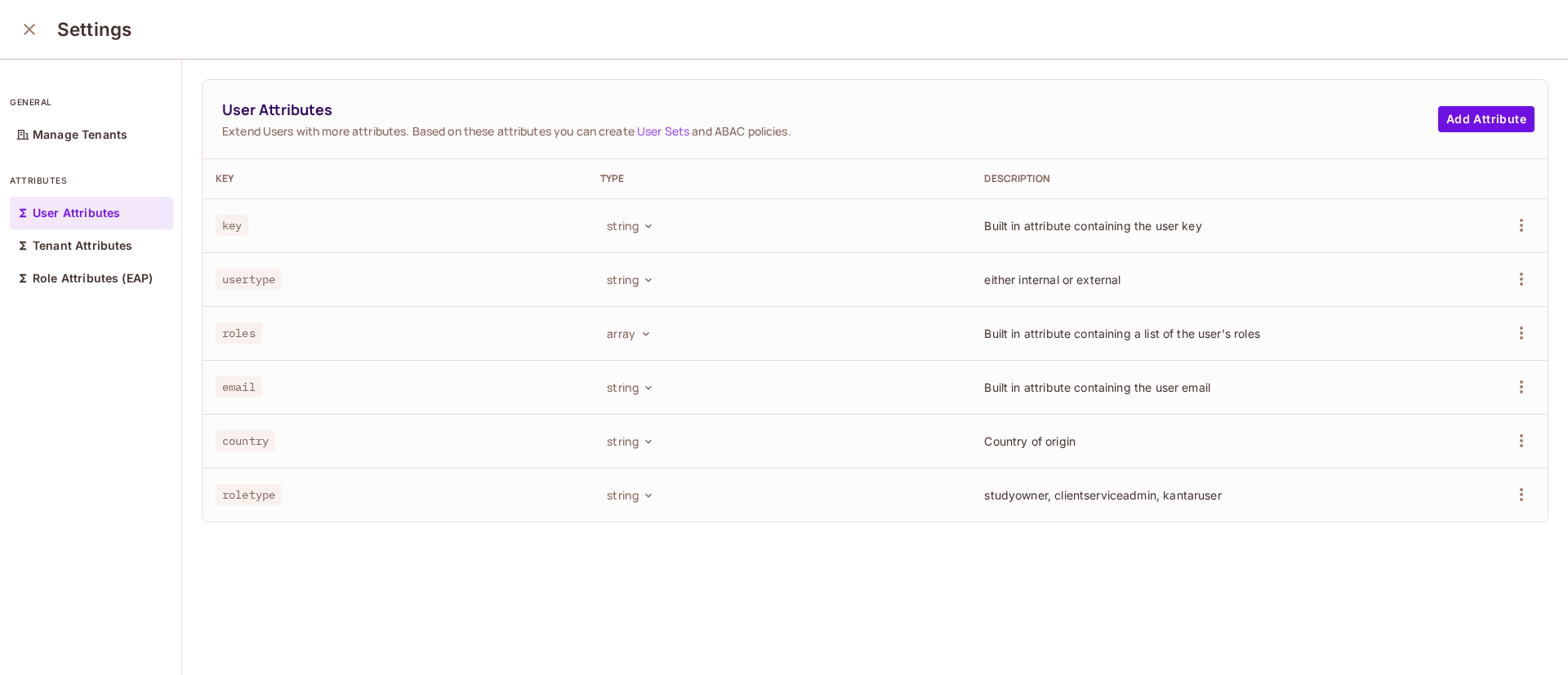
click at [26, 33] on icon "close" at bounding box center [29, 29] width 20 height 20
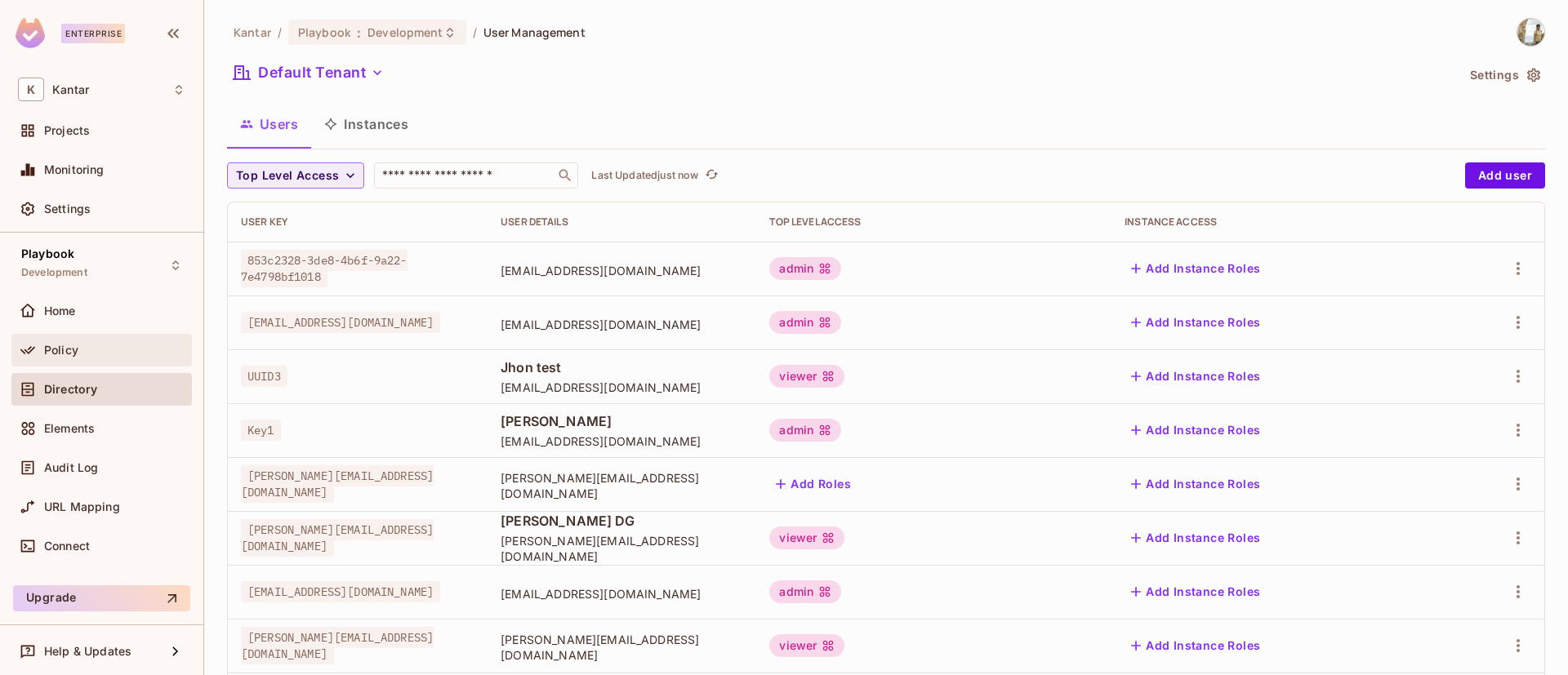
click at [89, 348] on div "Policy" at bounding box center [115, 350] width 142 height 13
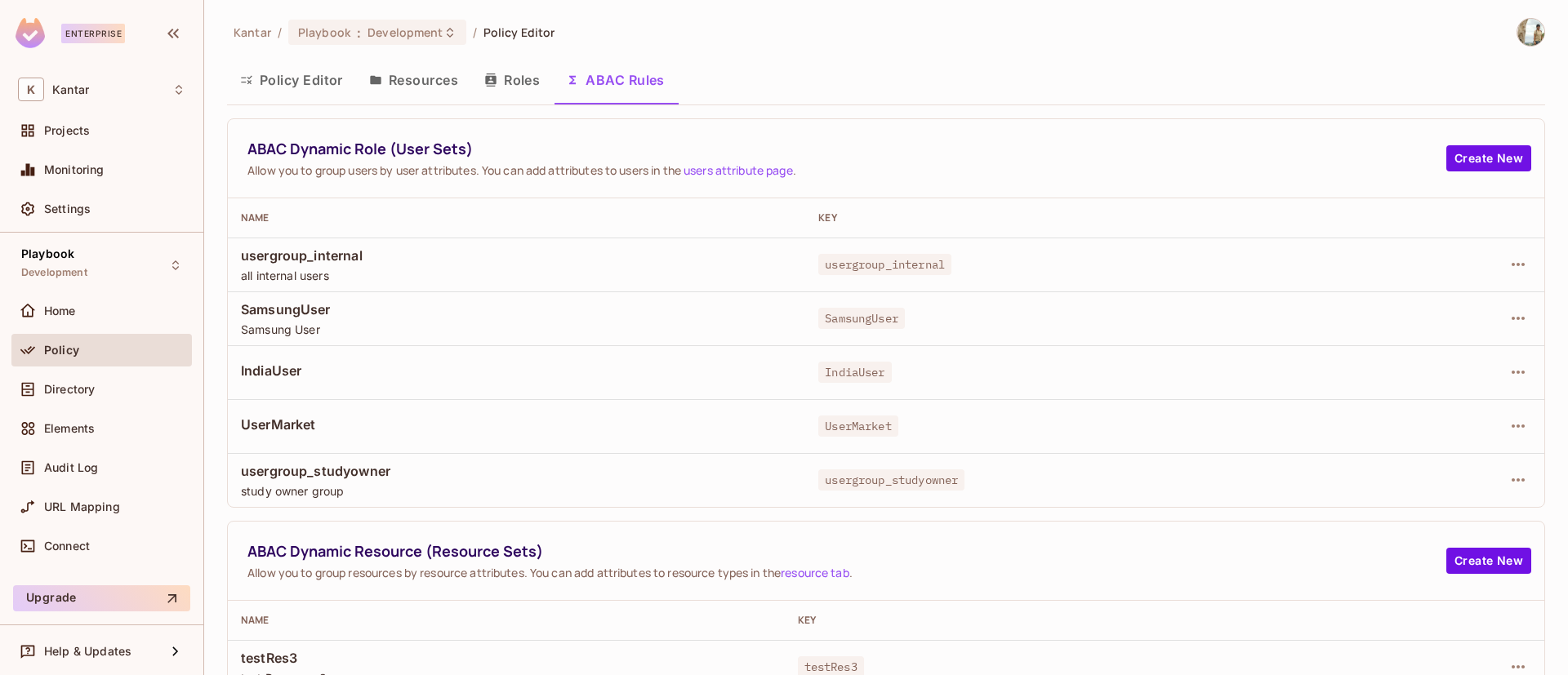
click at [377, 258] on span "usergroup_internal" at bounding box center [516, 255] width 552 height 18
click at [1509, 265] on icon "button" at bounding box center [1519, 264] width 20 height 20
click at [1401, 308] on div "Edit Dynamic Role (User Set)" at bounding box center [1387, 302] width 160 height 17
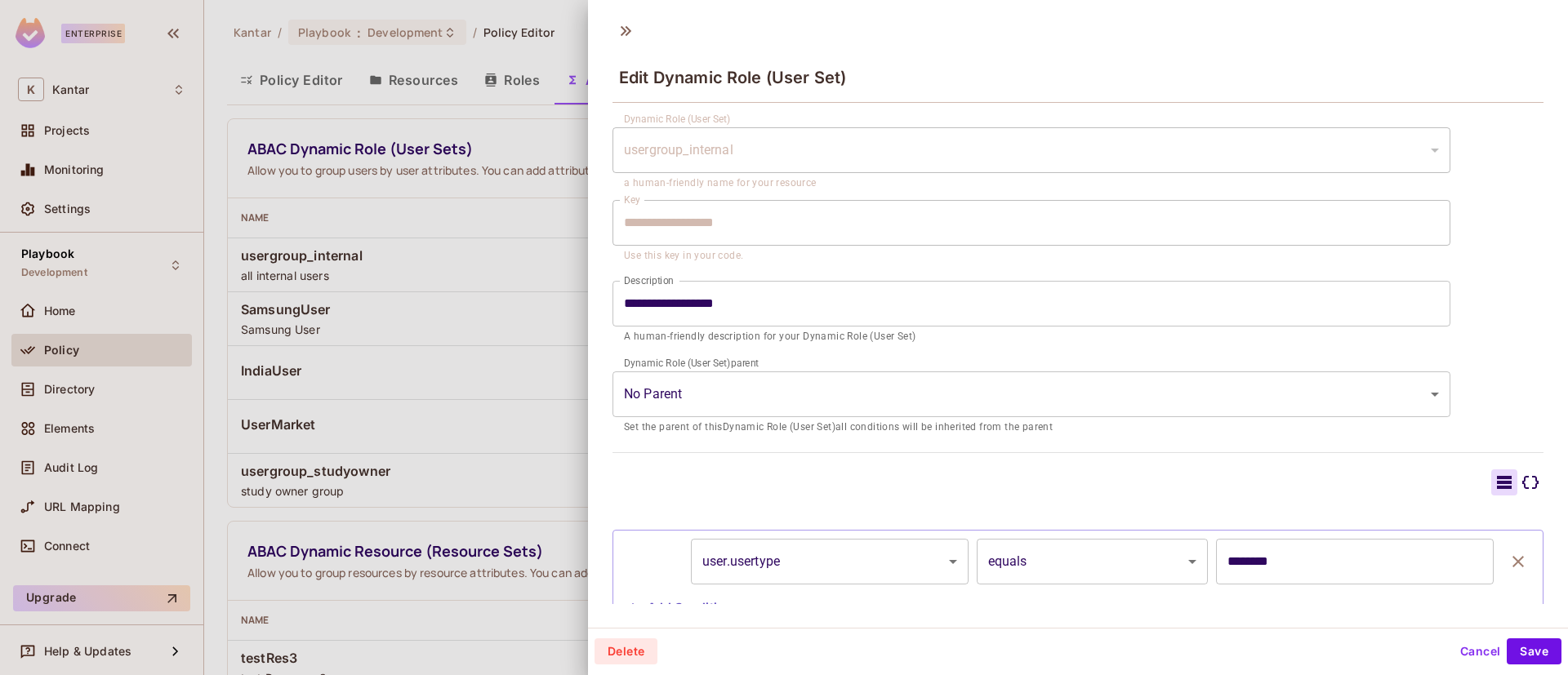
scroll to position [43, 0]
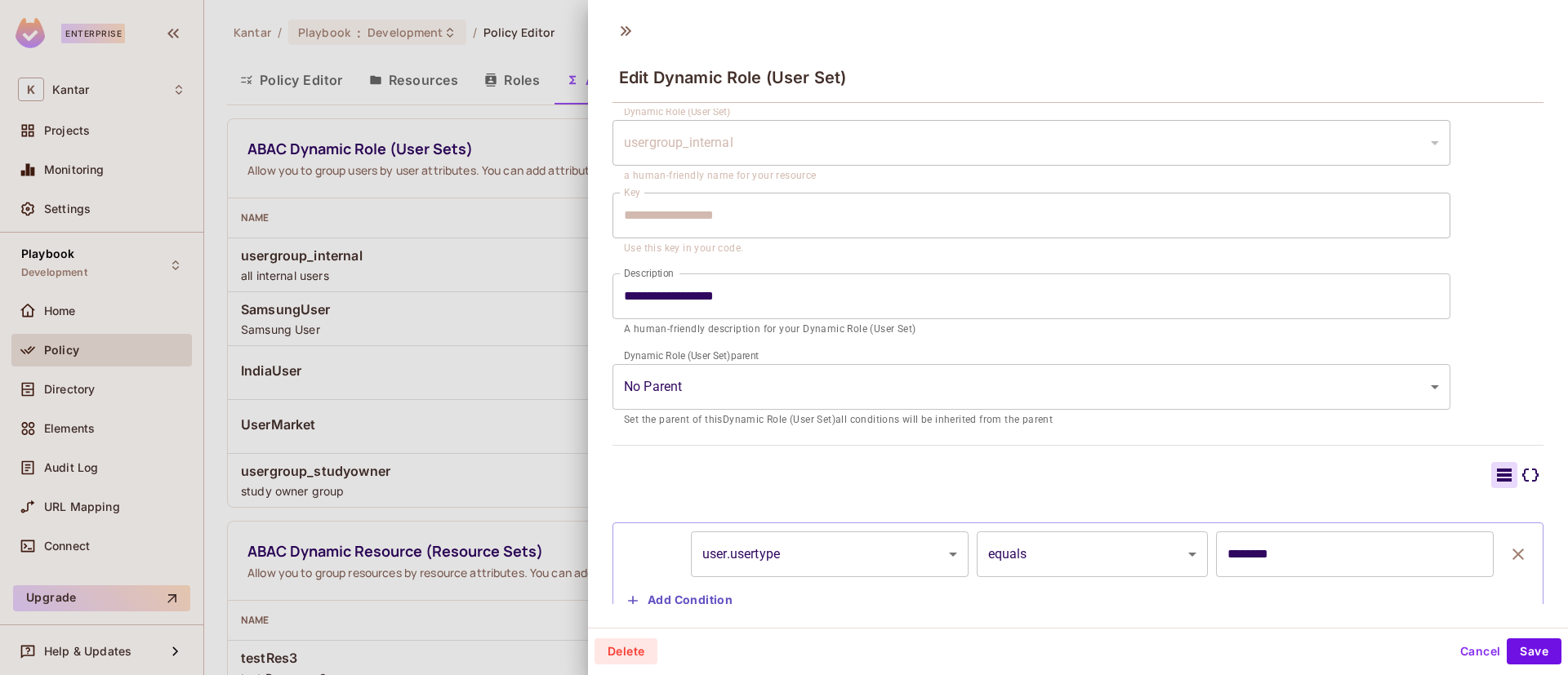
click at [630, 28] on icon at bounding box center [625, 30] width 27 height 27
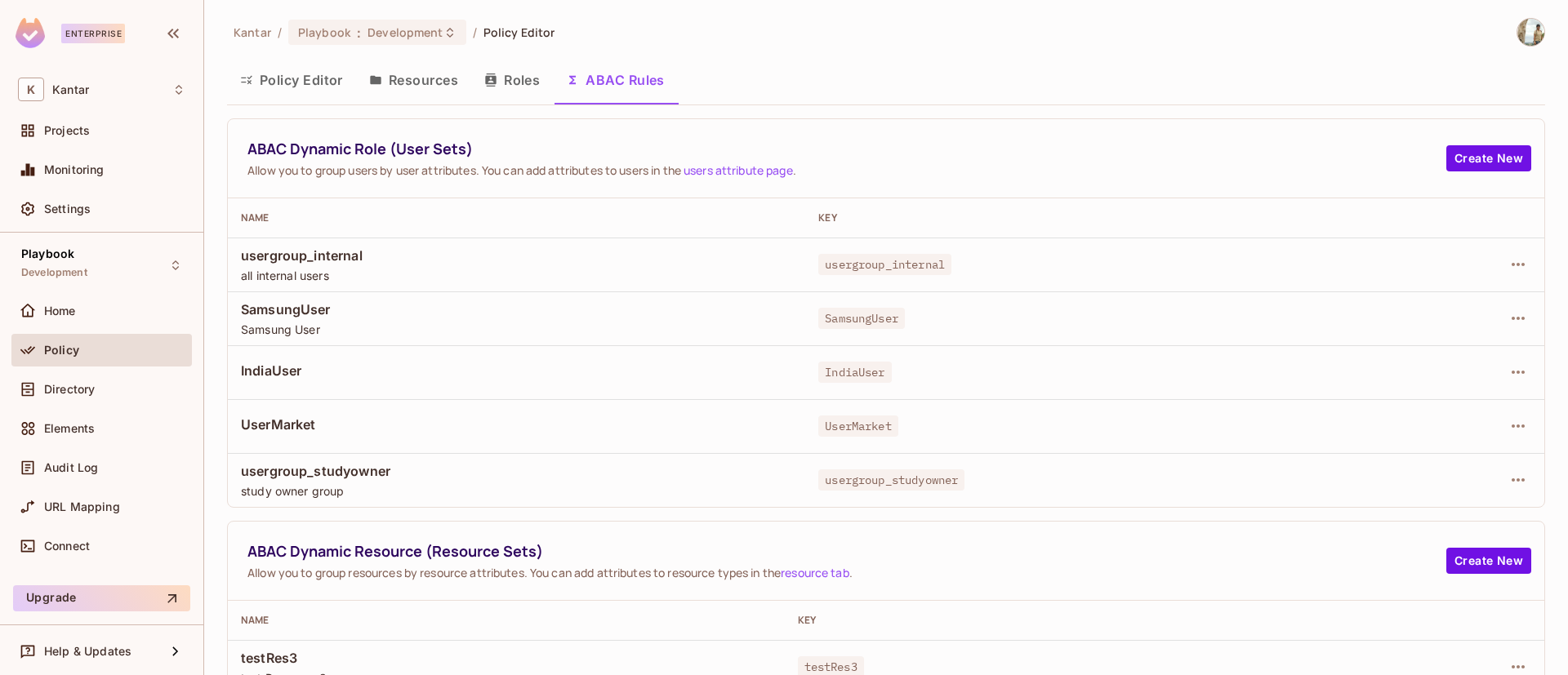
click at [1484, 480] on div at bounding box center [1458, 479] width 146 height 27
click at [1509, 483] on icon "button" at bounding box center [1519, 480] width 20 height 20
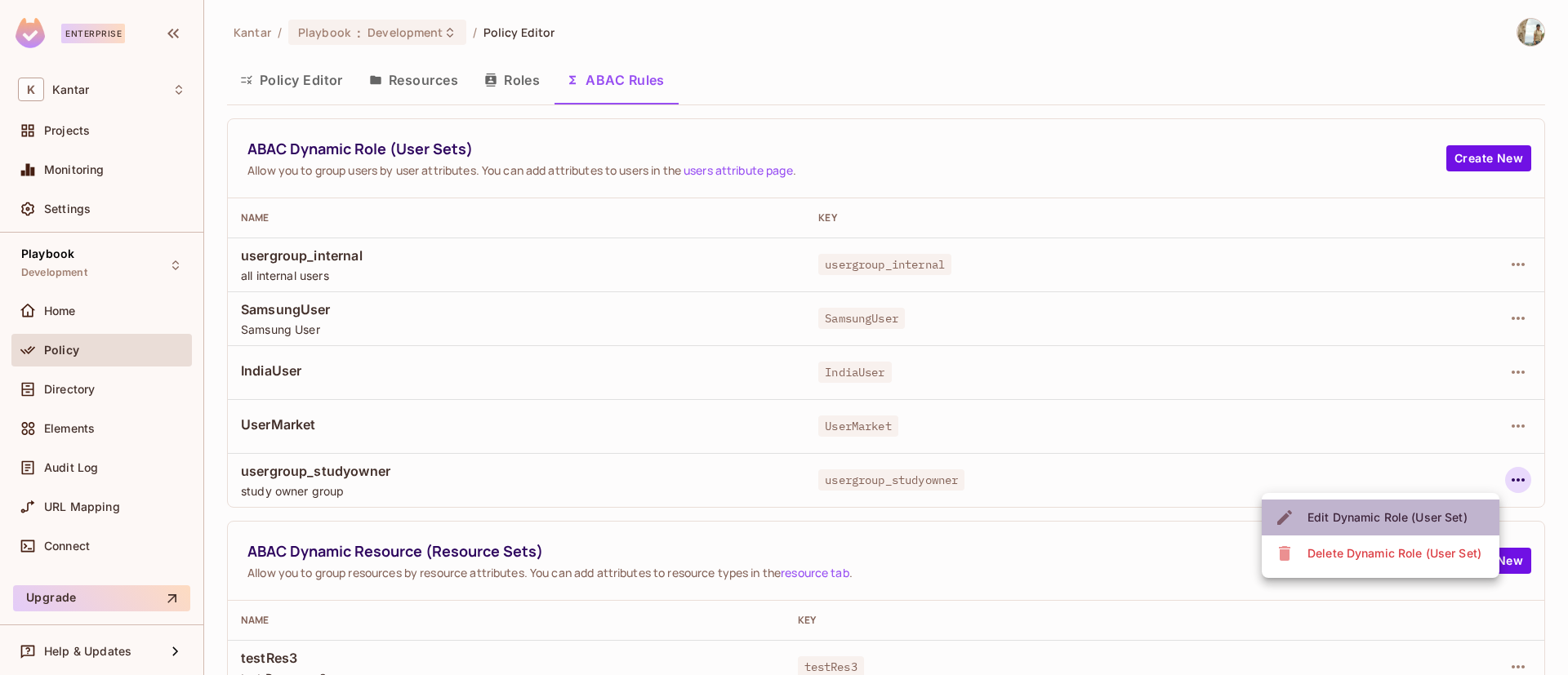
click at [1359, 527] on span "Edit Dynamic Role (User Set)" at bounding box center [1387, 518] width 170 height 27
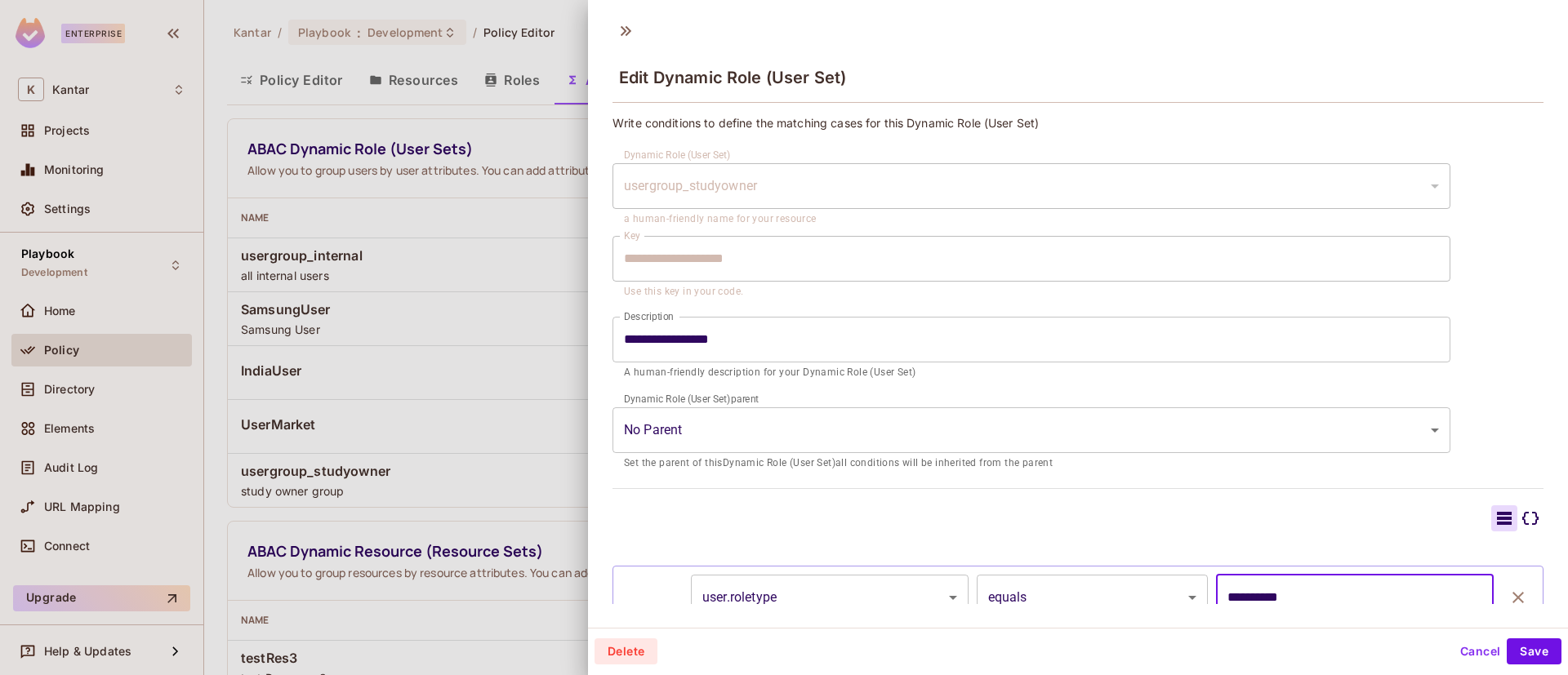
scroll to position [96, 0]
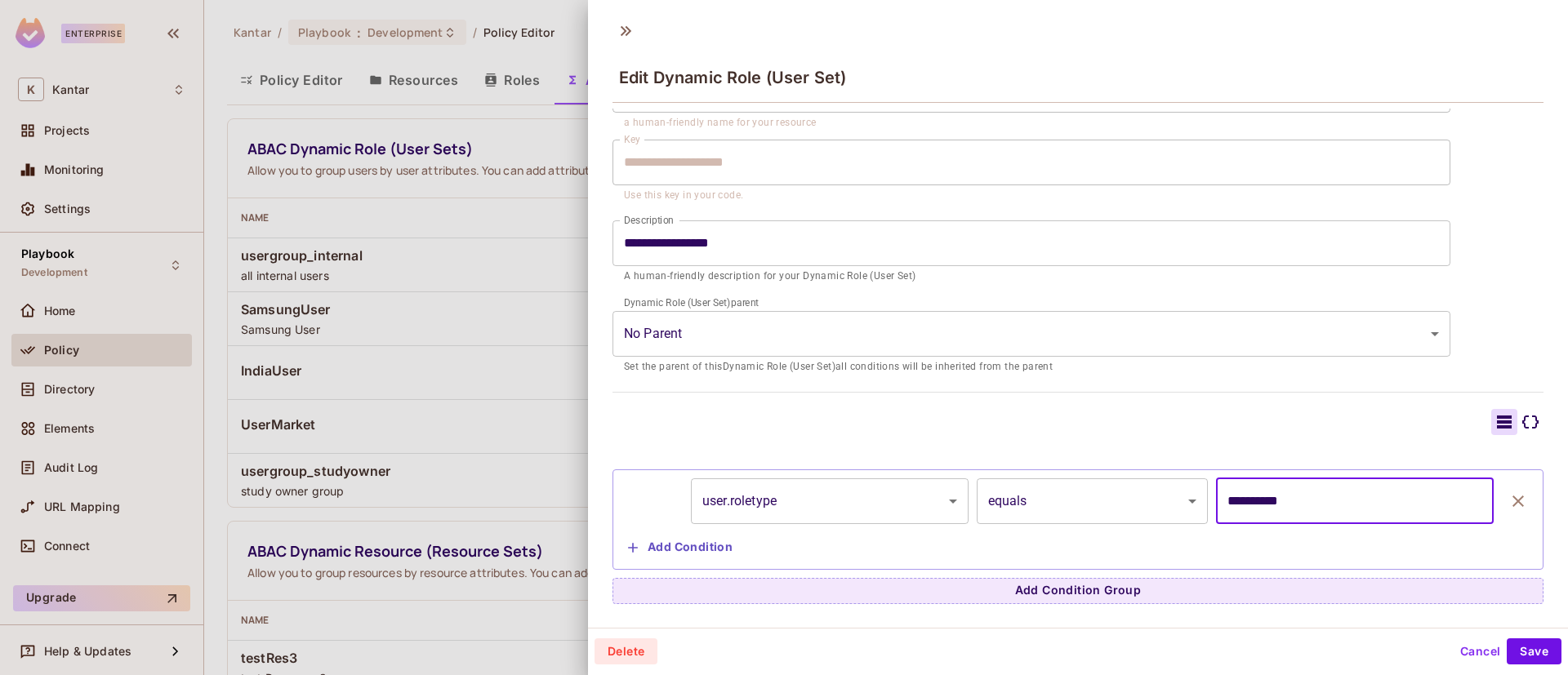
drag, startPoint x: 1316, startPoint y: 596, endPoint x: 1191, endPoint y: 570, distance: 127.7
click at [1191, 570] on div "**********" at bounding box center [1077, 532] width 931 height 142
